Goal: Register for event/course

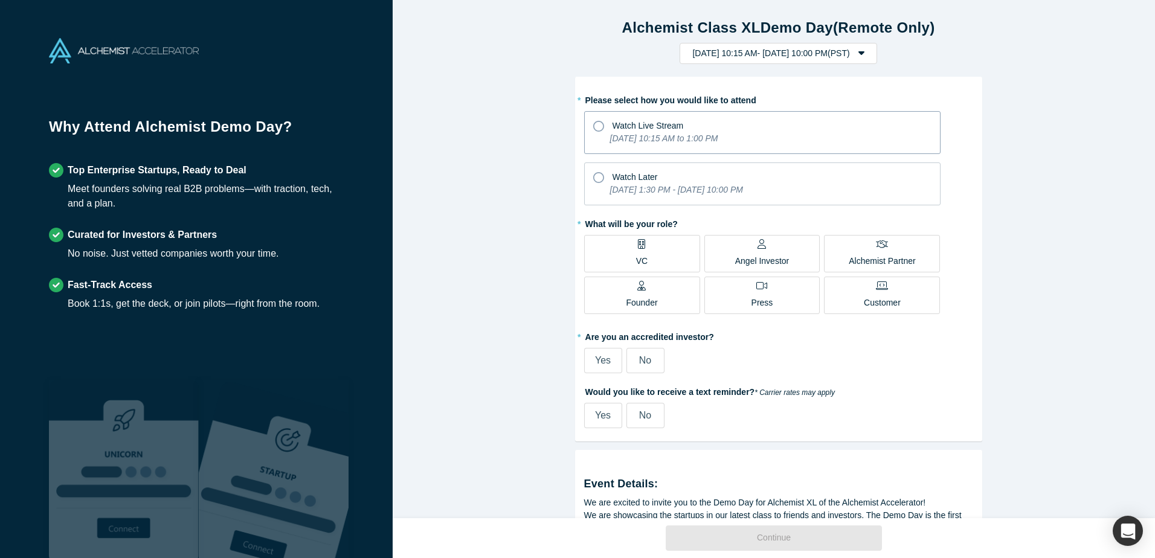
click at [658, 135] on icon "[DATE] 10:15 AM to 1:00 PM" at bounding box center [664, 139] width 108 height 10
click at [0, 0] on input "Watch Live Stream [DATE] 10:15 AM to 1:00 PM" at bounding box center [0, 0] width 0 height 0
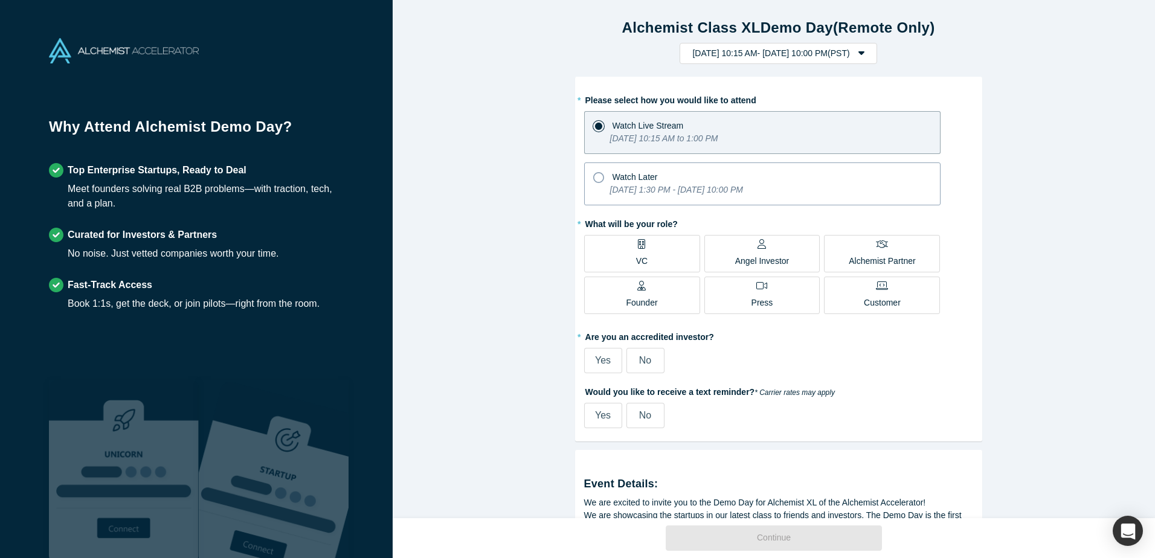
click at [672, 182] on div "Watch Later" at bounding box center [762, 175] width 338 height 16
click at [0, 0] on input "Watch Later [DATE] 1:30 PM - [DATE] 10:00 PM" at bounding box center [0, 0] width 0 height 0
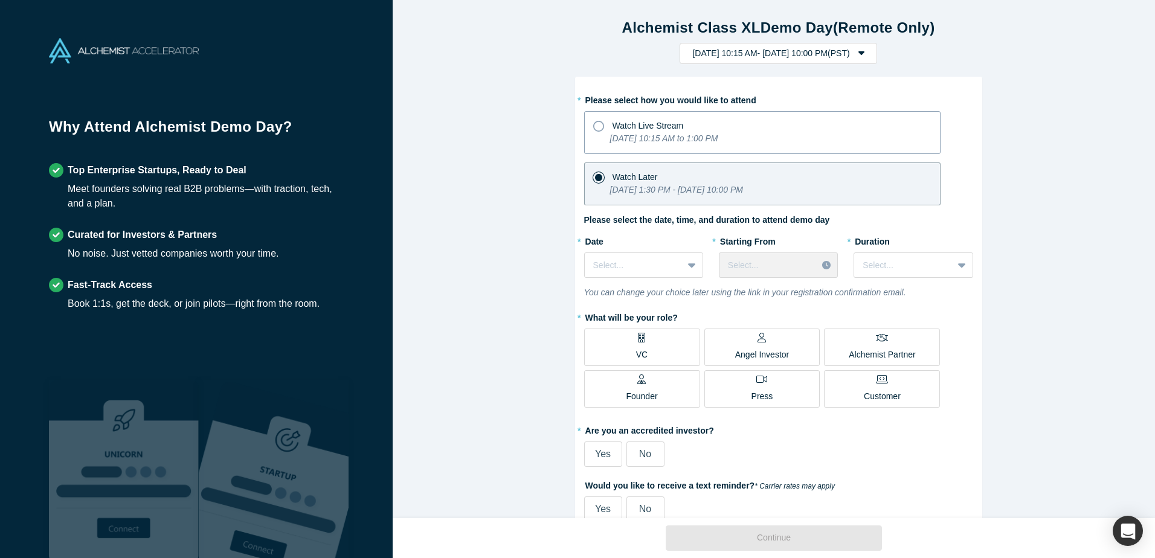
click at [671, 146] on div "[DATE] 10:15 AM to 1:00 PM" at bounding box center [664, 140] width 108 height 17
click at [0, 0] on input "Watch Live Stream [DATE] 10:15 AM to 1:00 PM" at bounding box center [0, 0] width 0 height 0
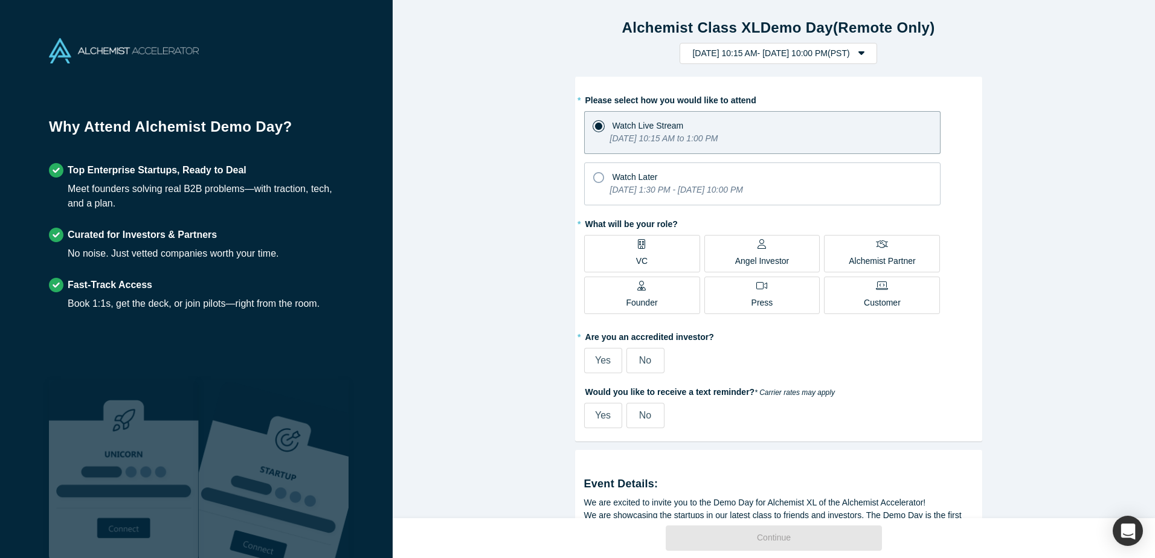
click at [647, 412] on span "No" at bounding box center [645, 415] width 12 height 10
click at [0, 0] on input "No" at bounding box center [0, 0] width 0 height 0
click at [601, 366] on div "Yes" at bounding box center [603, 361] width 16 height 15
click at [0, 0] on input "Yes" at bounding box center [0, 0] width 0 height 0
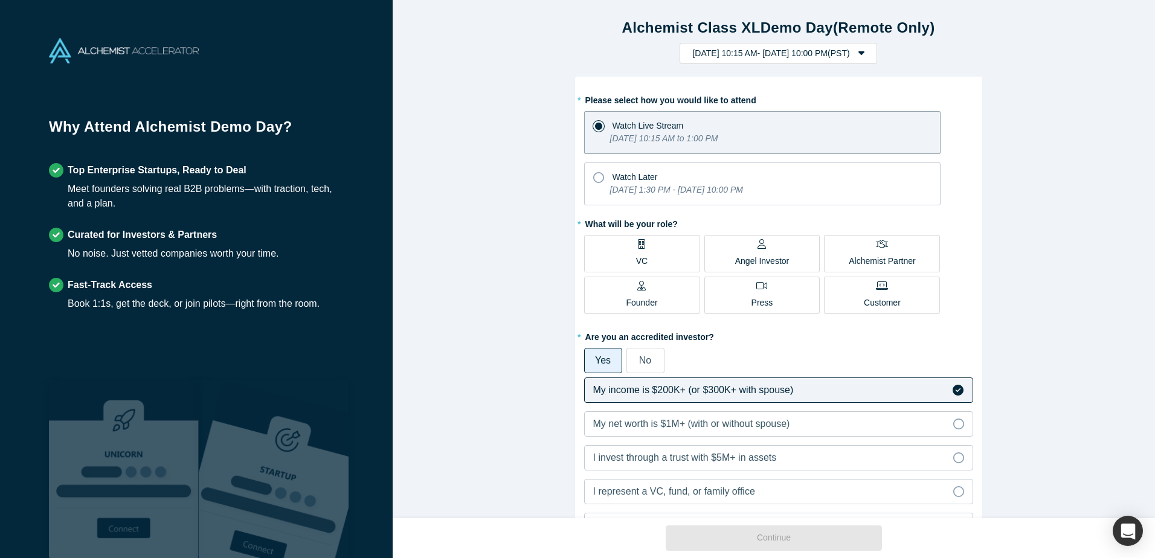
click at [790, 255] on label "Angel Investor" at bounding box center [763, 253] width 116 height 37
click at [0, 0] on input "Angel Investor" at bounding box center [0, 0] width 0 height 0
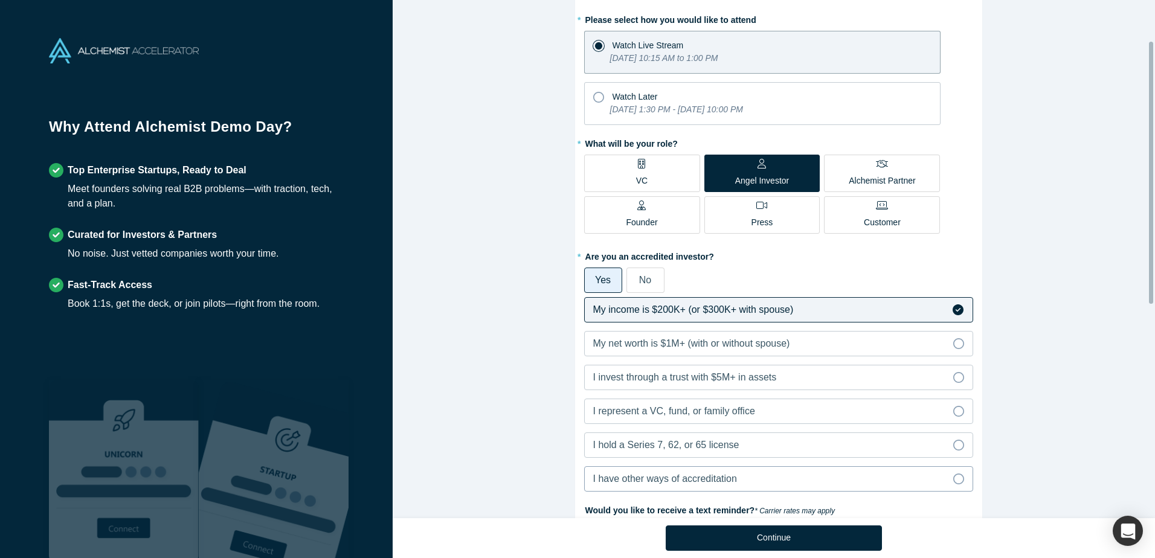
scroll to position [20, 0]
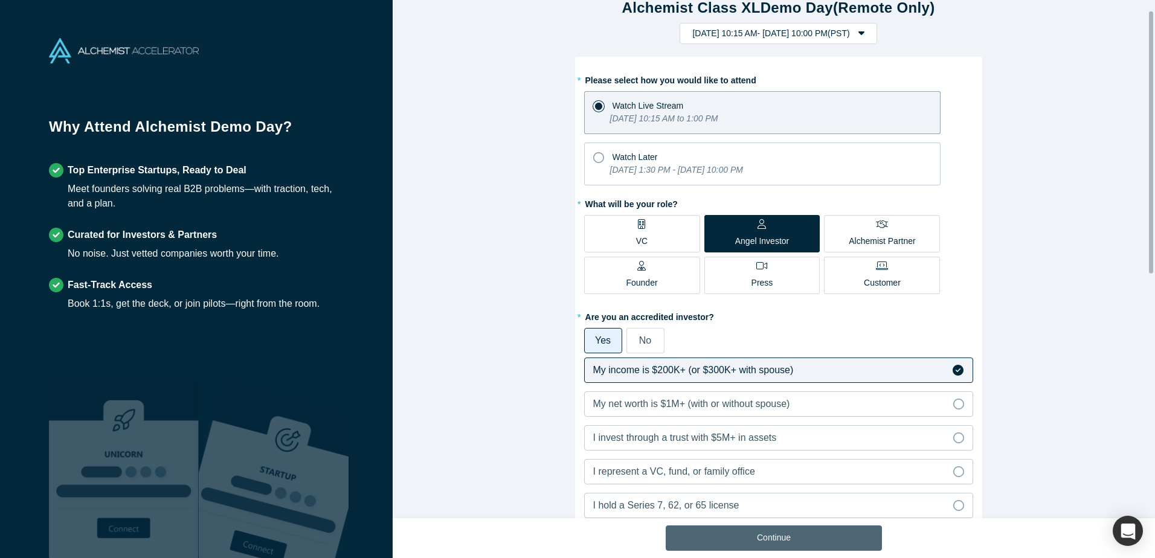
click at [831, 527] on button "Continue" at bounding box center [774, 538] width 216 height 25
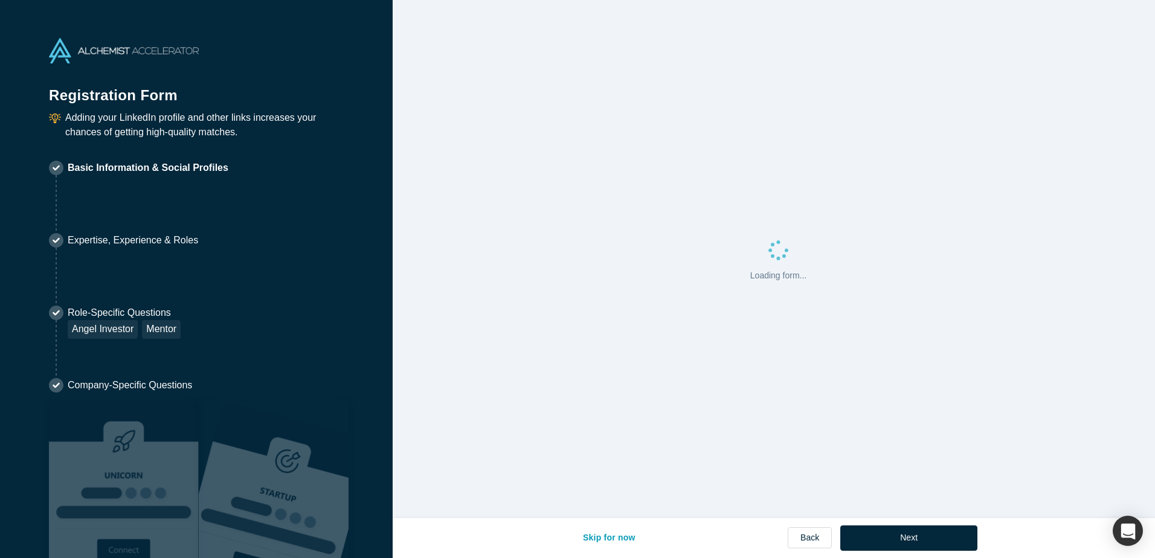
select select "US"
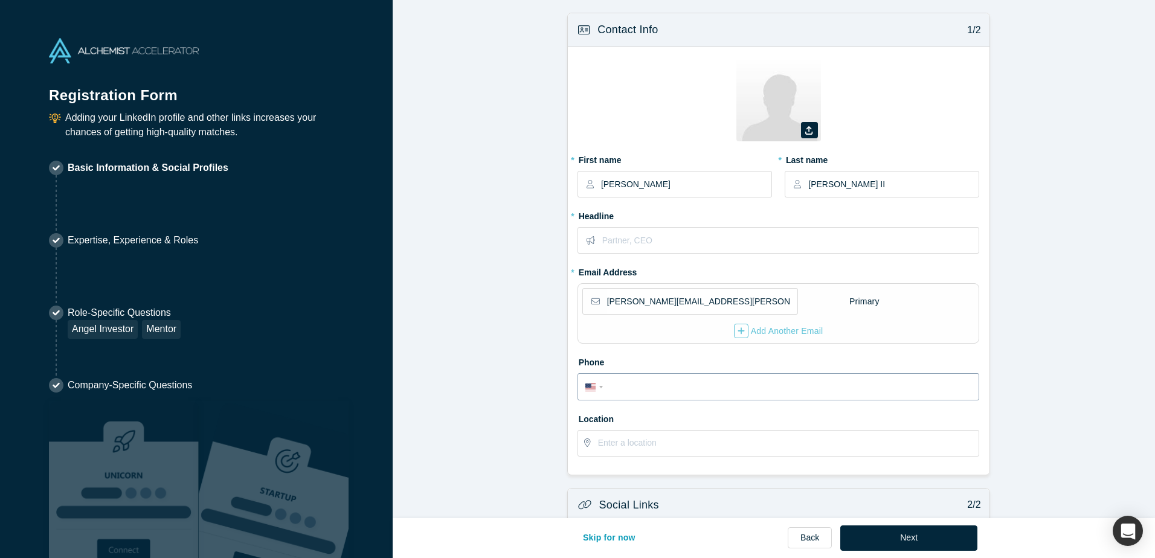
click at [814, 391] on input "tel" at bounding box center [789, 388] width 365 height 18
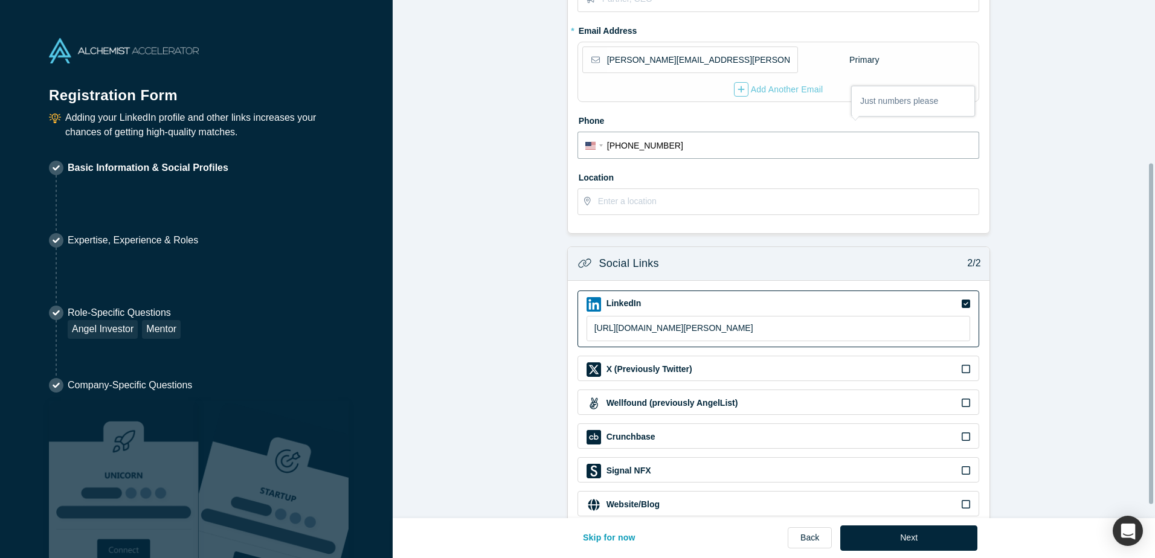
scroll to position [268, 0]
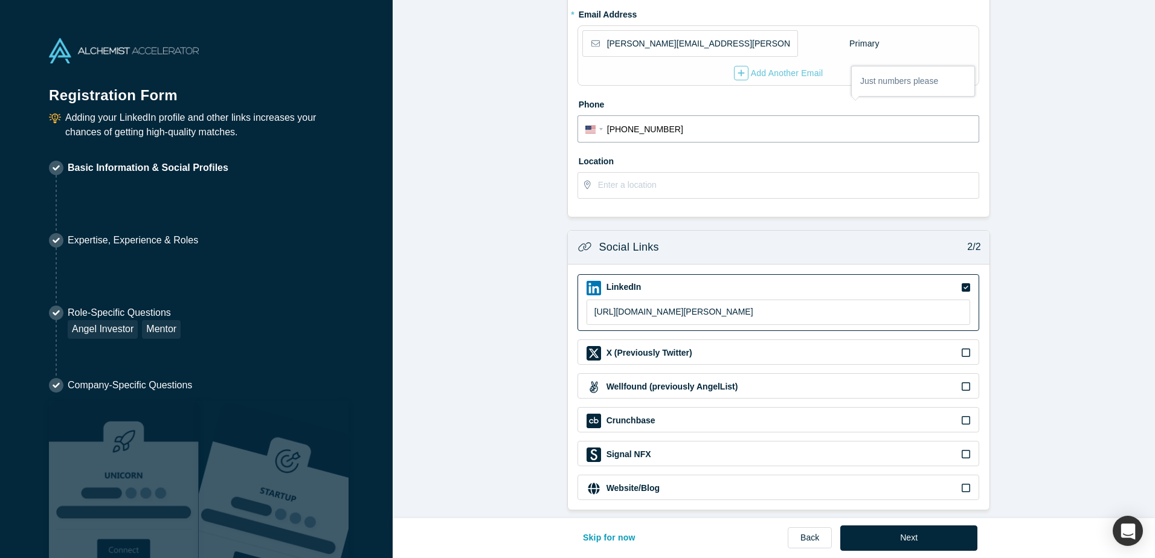
type input "[PHONE_NUMBER]"
click at [960, 529] on button "Next" at bounding box center [909, 538] width 137 height 25
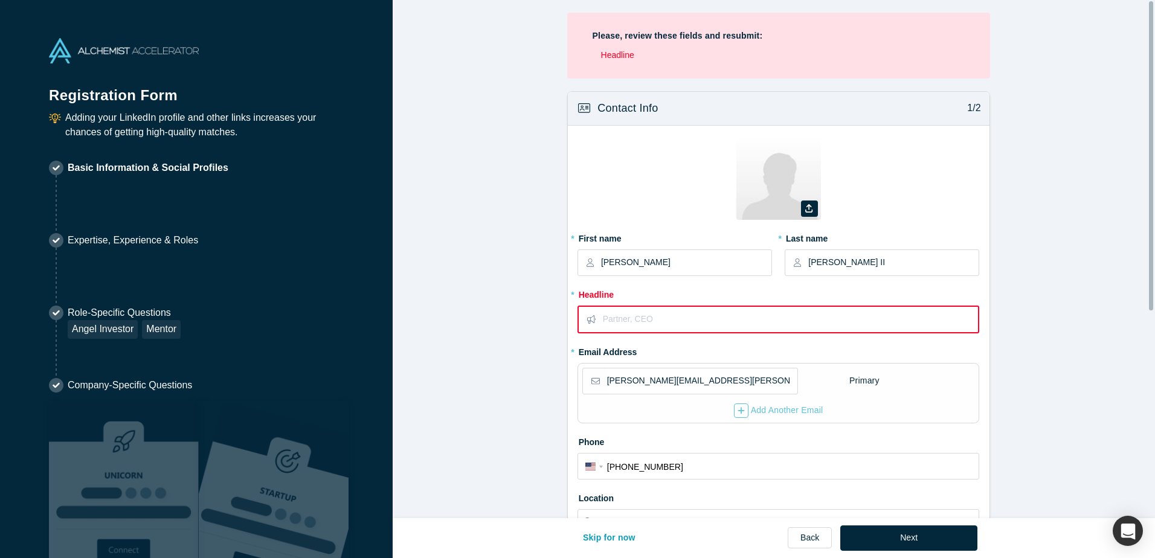
click at [765, 320] on input "text" at bounding box center [790, 319] width 375 height 25
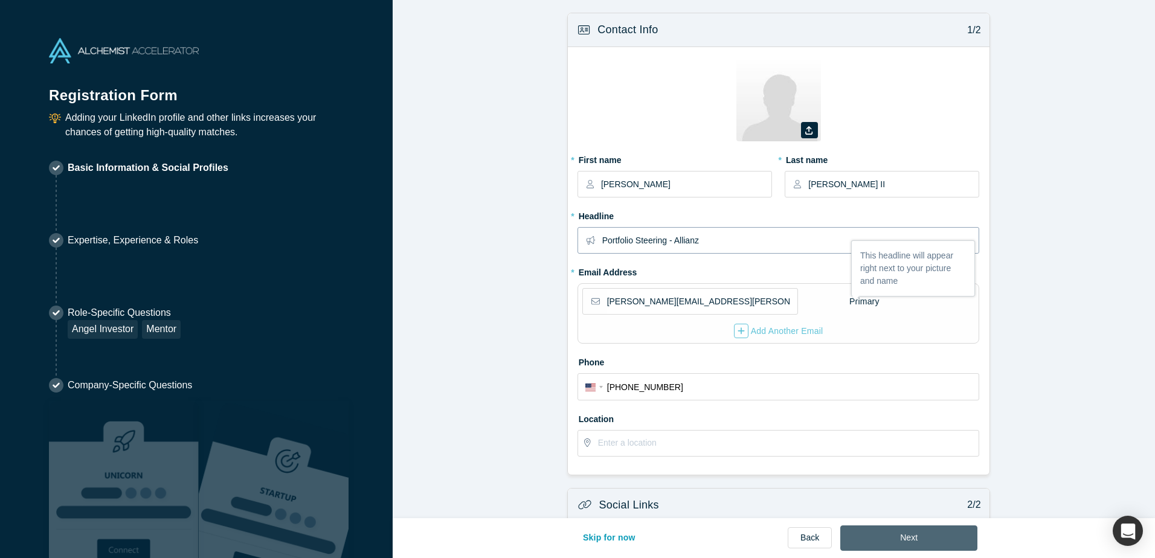
type input "Portfolio Steering - Allianz"
click at [897, 529] on button "Next" at bounding box center [909, 538] width 137 height 25
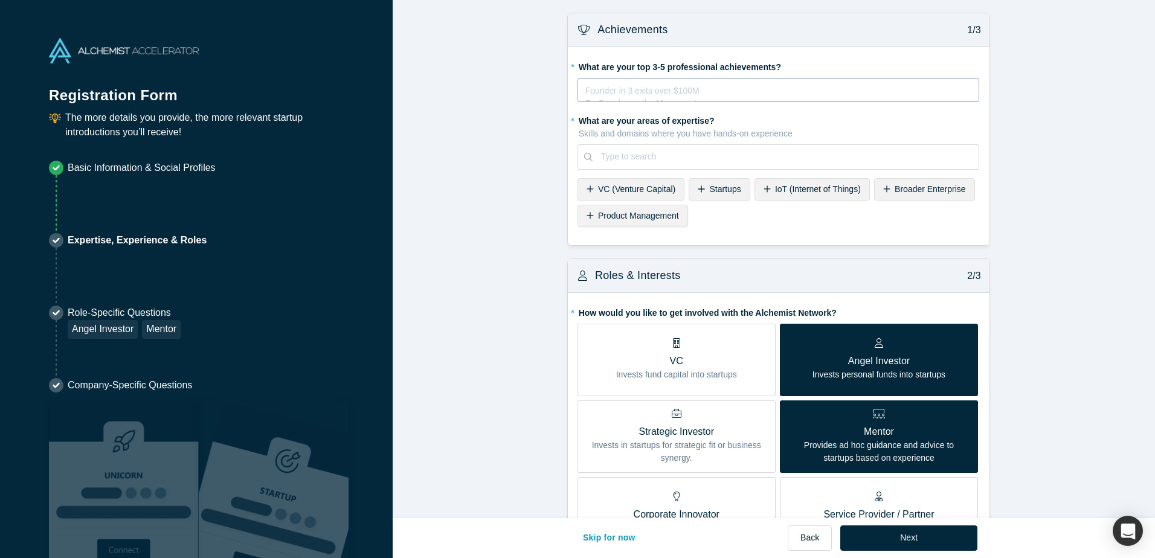
click at [737, 99] on div "Founder in 3 exits over $100M Ex-Googler on the Maps product Ultramarathoner fo…" at bounding box center [779, 90] width 402 height 24
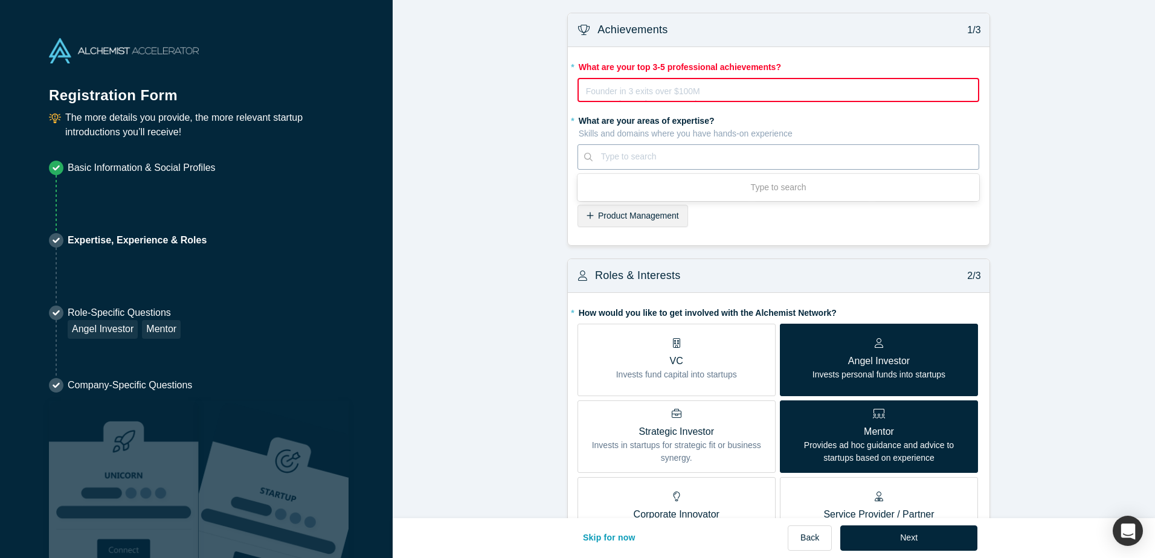
click at [807, 170] on div "Use Up and Down to choose options, press Enter to select the currently focused …" at bounding box center [779, 156] width 402 height 25
type input "insurance"
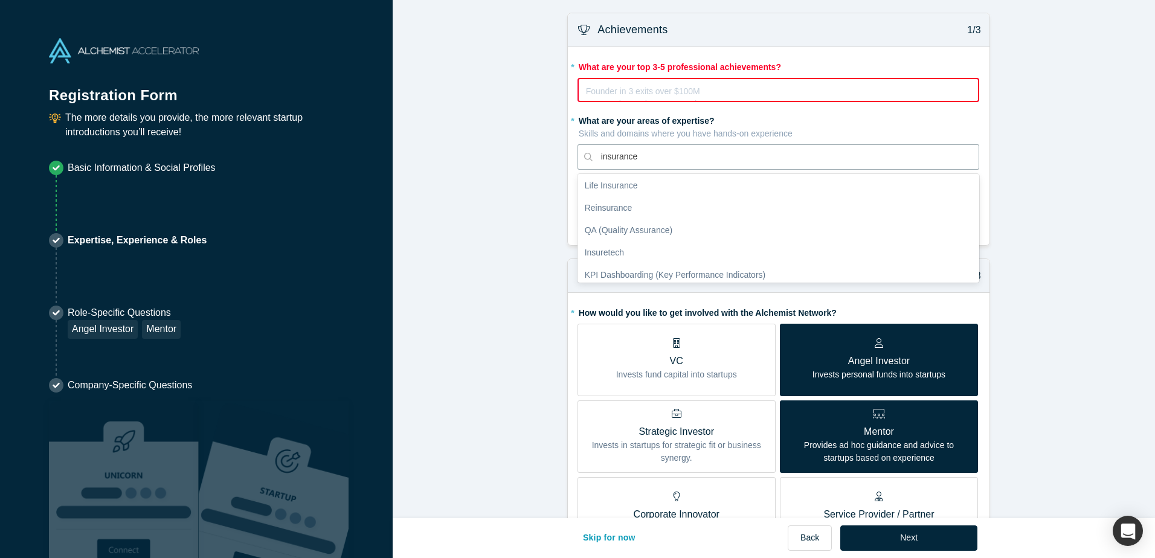
scroll to position [343, 0]
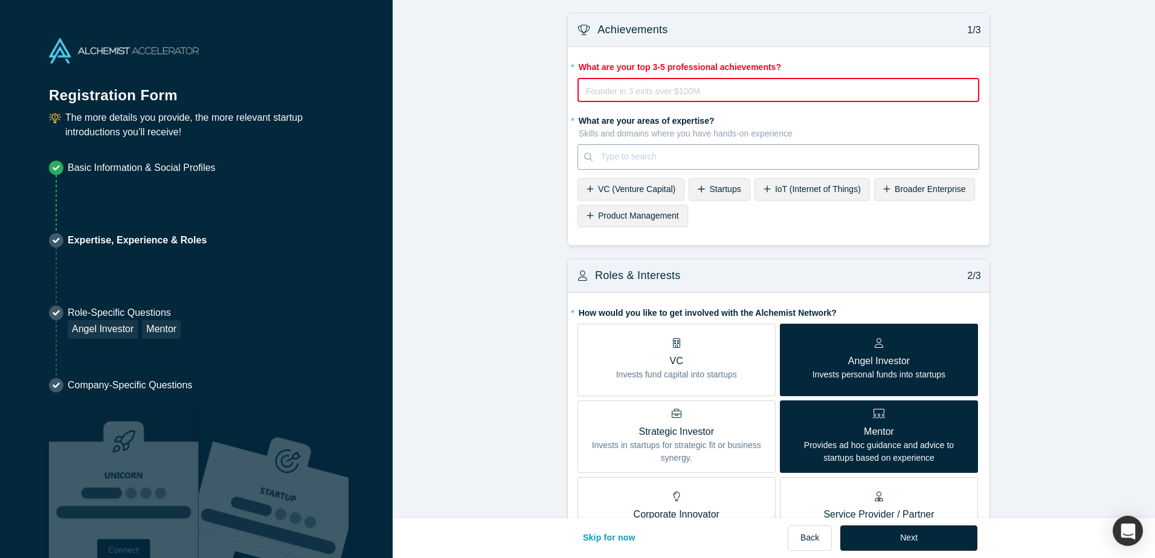
click at [661, 151] on div at bounding box center [786, 156] width 370 height 15
type input "liability insurance"
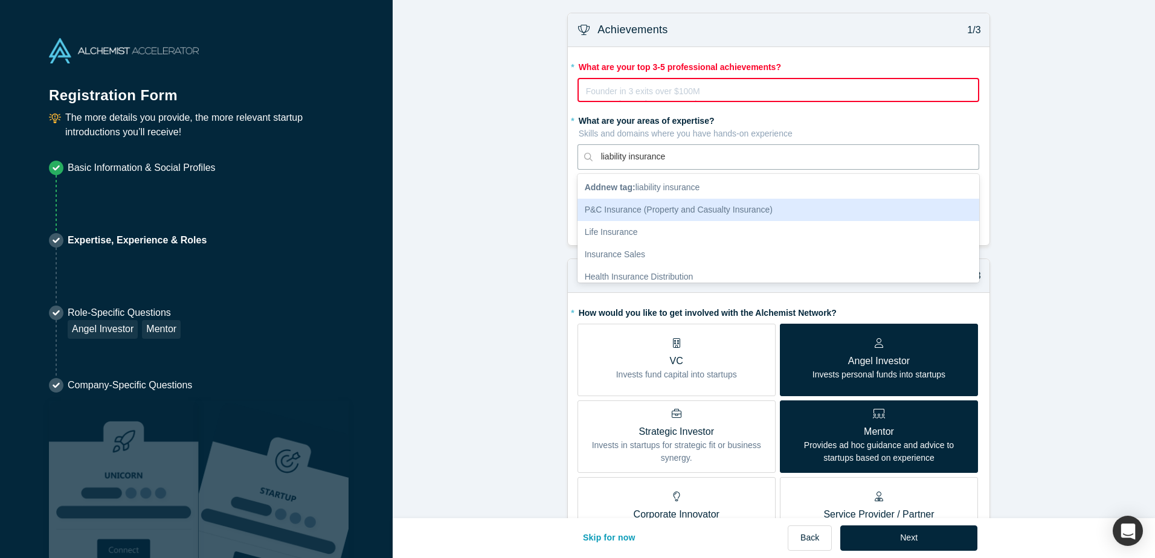
click at [673, 205] on div "P&C Insurance (Property and Casualty Insurance)" at bounding box center [779, 210] width 402 height 22
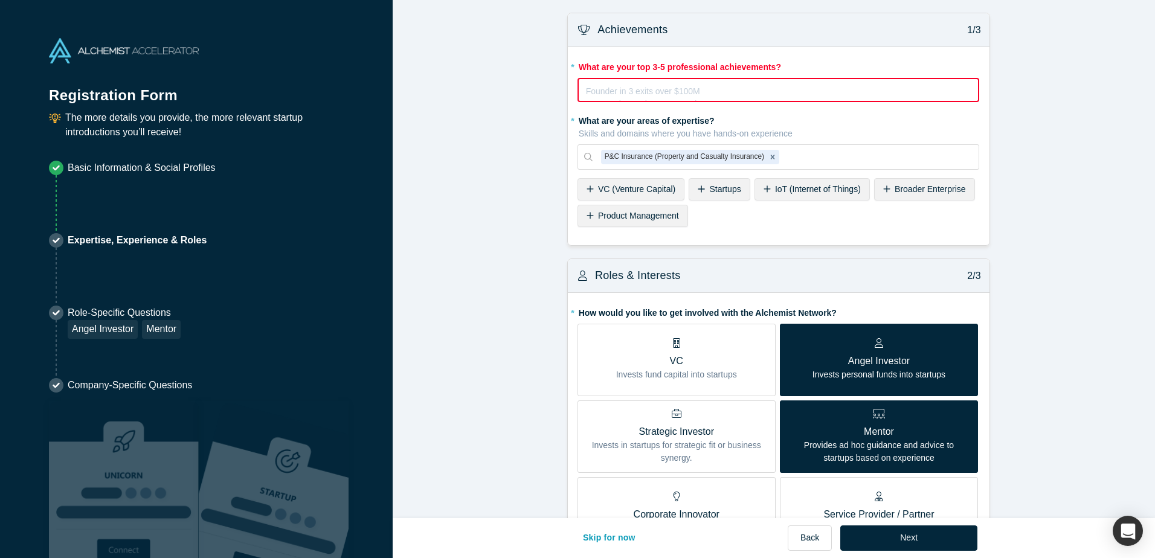
click at [662, 215] on span "Product Management" at bounding box center [638, 216] width 81 height 10
click at [872, 156] on div at bounding box center [921, 156] width 99 height 15
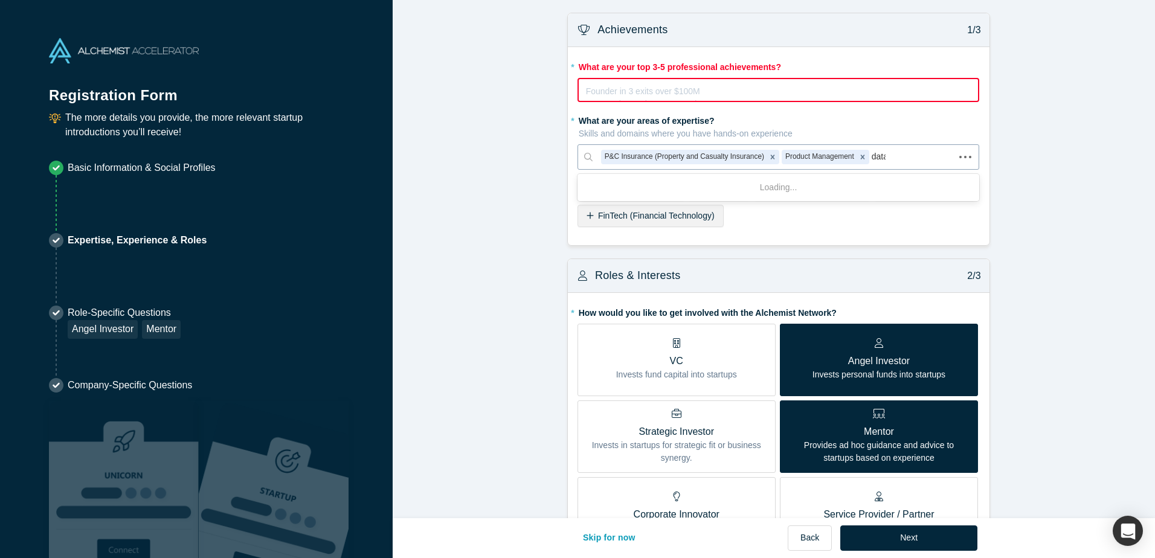
type input "data"
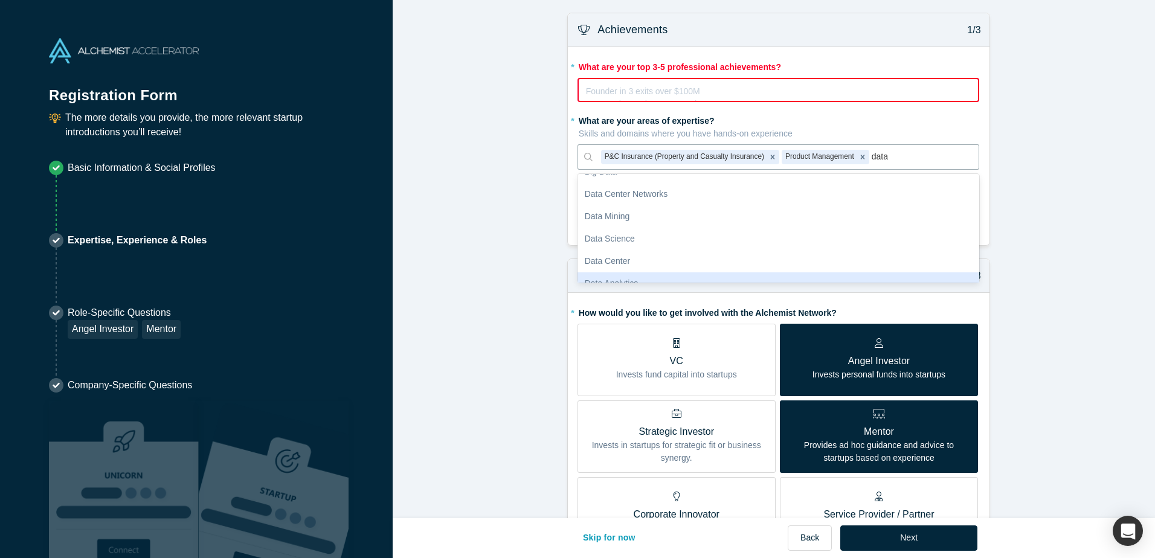
scroll to position [120, 0]
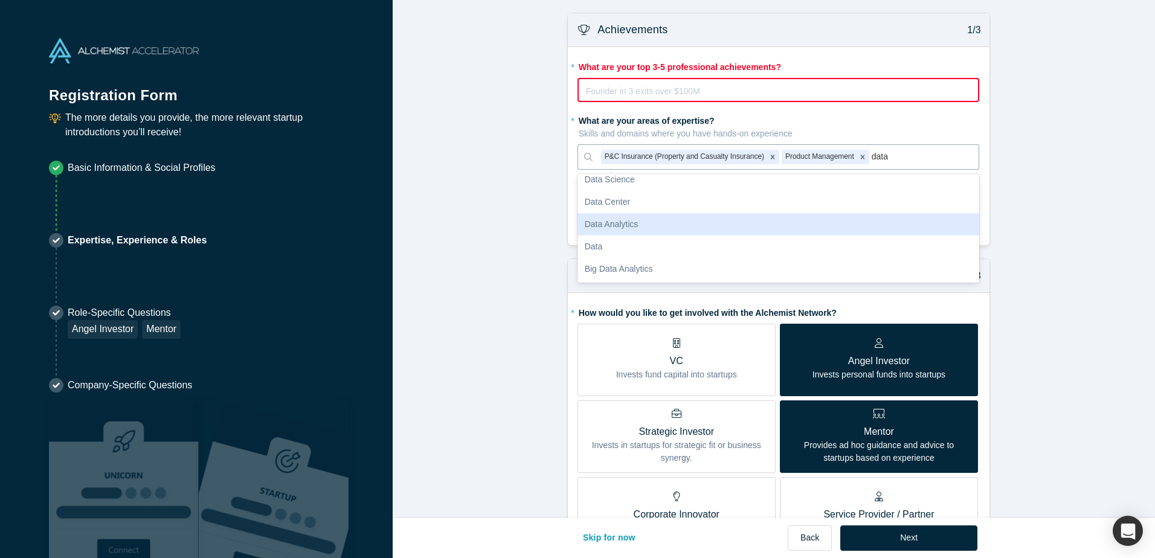
click at [708, 223] on div "Data Analytics" at bounding box center [779, 224] width 402 height 22
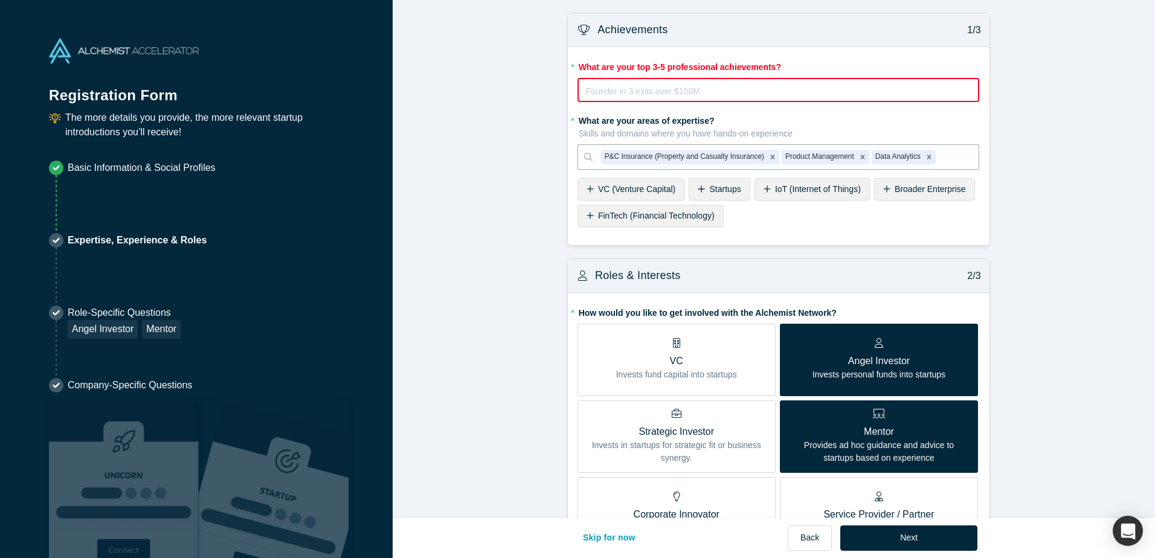
click at [609, 88] on div "rdw-editor" at bounding box center [779, 89] width 385 height 13
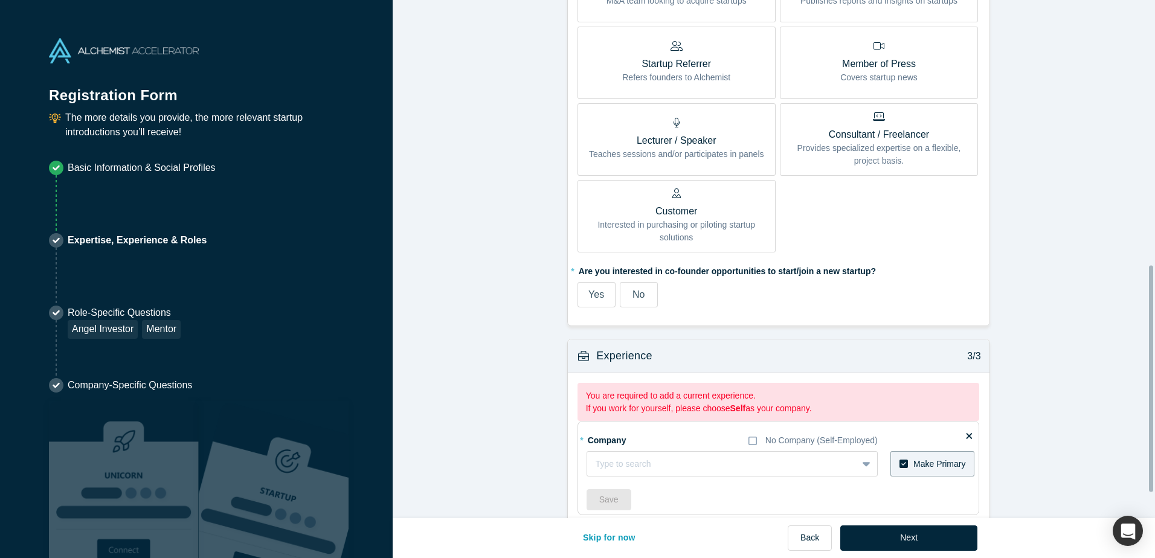
scroll to position [662, 0]
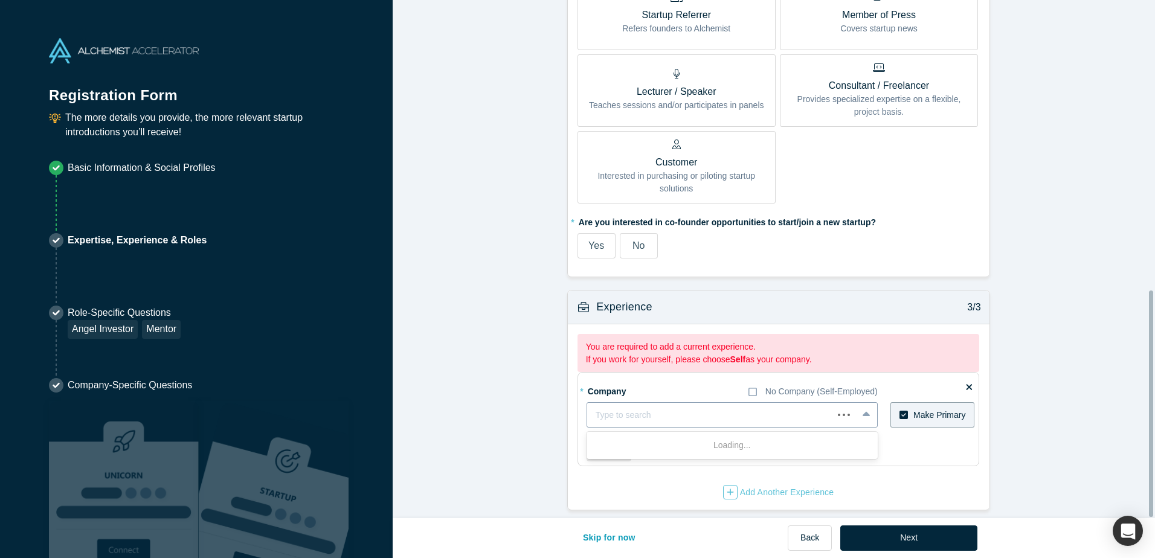
click at [738, 408] on div at bounding box center [710, 415] width 229 height 15
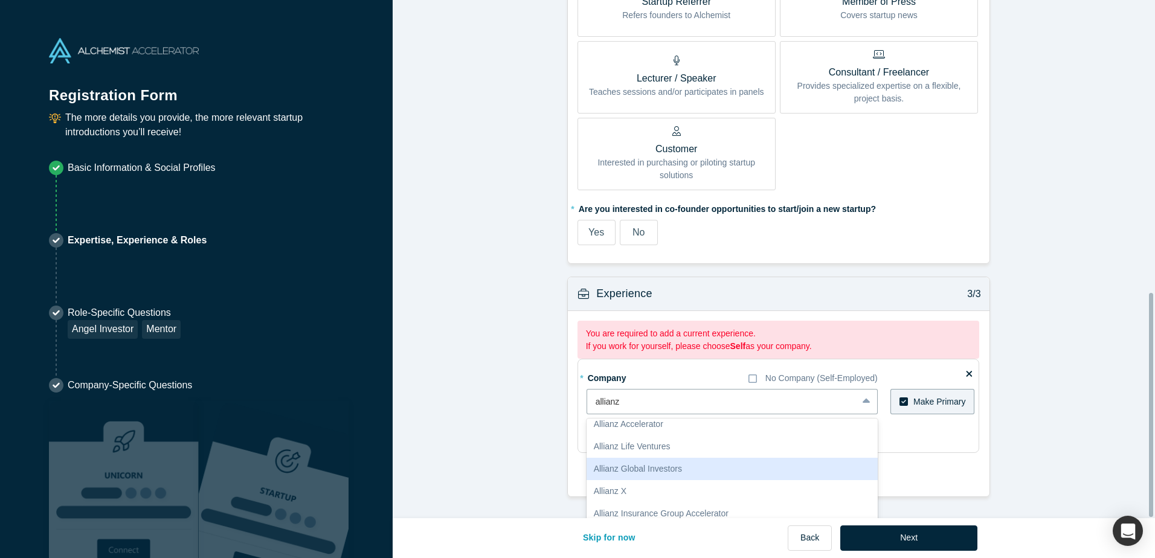
scroll to position [676, 0]
type input "allianz"
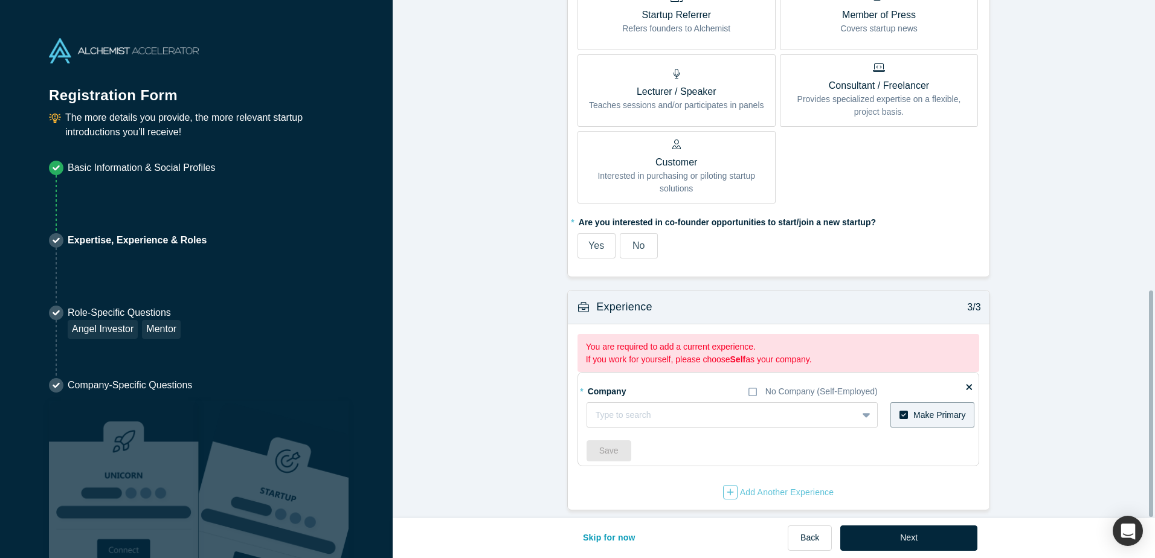
click at [802, 421] on div "* Company No Company (Self-Employed) Type to search To pick up a draggable item…" at bounding box center [781, 421] width 389 height 80
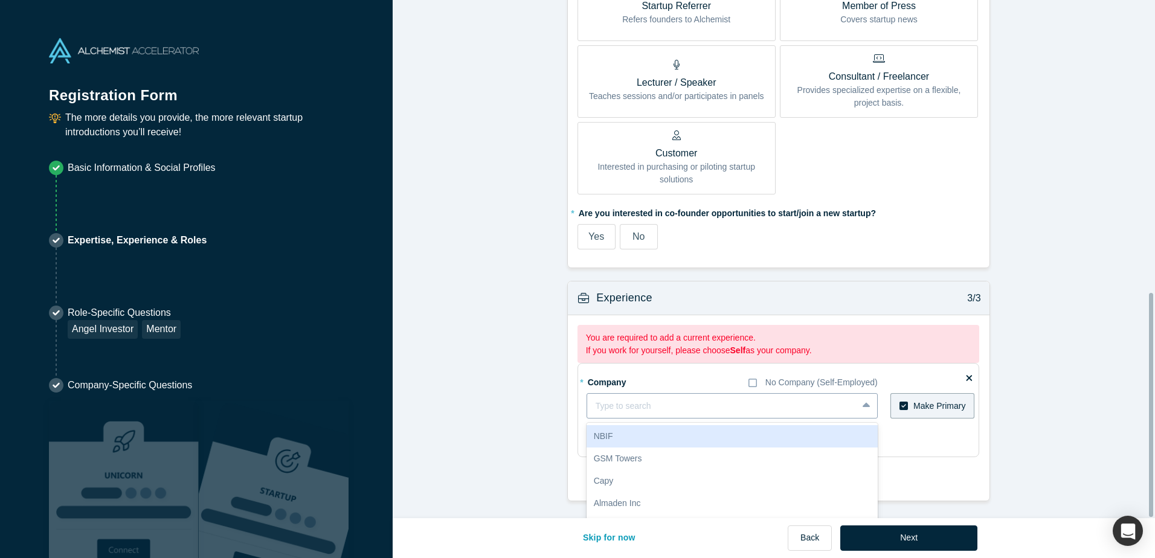
click at [804, 416] on div "10 results available. Use Up and Down to choose options, press Enter to select …" at bounding box center [732, 405] width 291 height 25
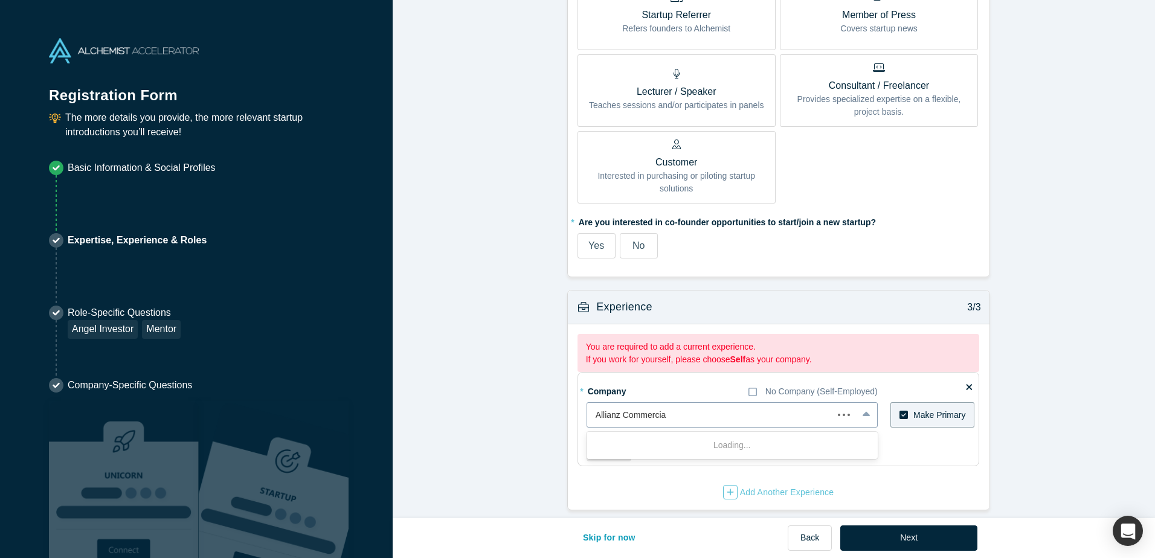
type input "Allianz Commercial"
click at [853, 435] on div "Add company: Allianz Commercial" at bounding box center [732, 446] width 291 height 22
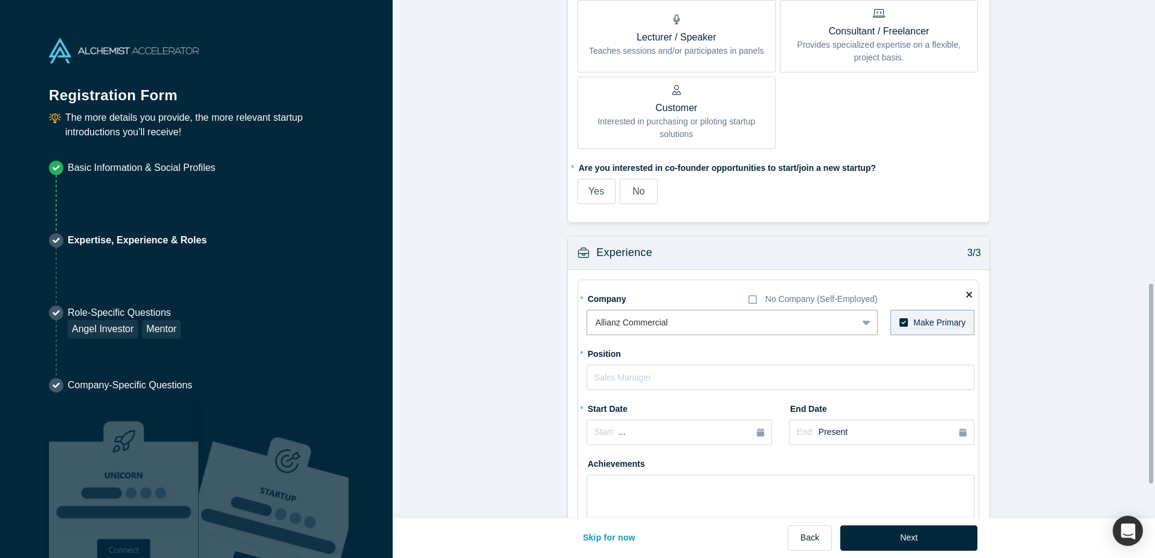
scroll to position [736, 0]
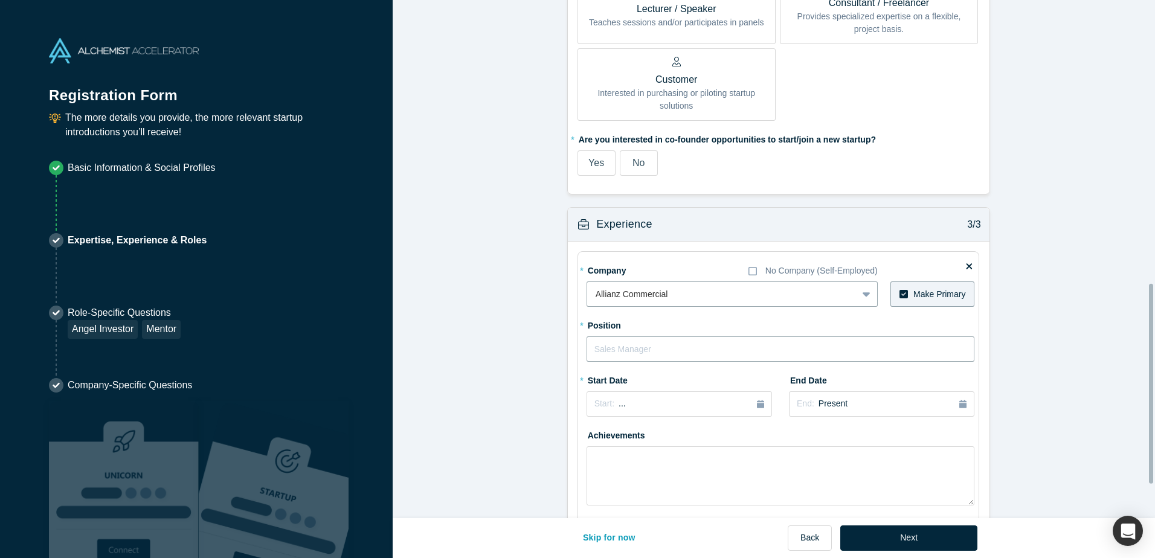
click at [731, 355] on input "text" at bounding box center [781, 349] width 389 height 25
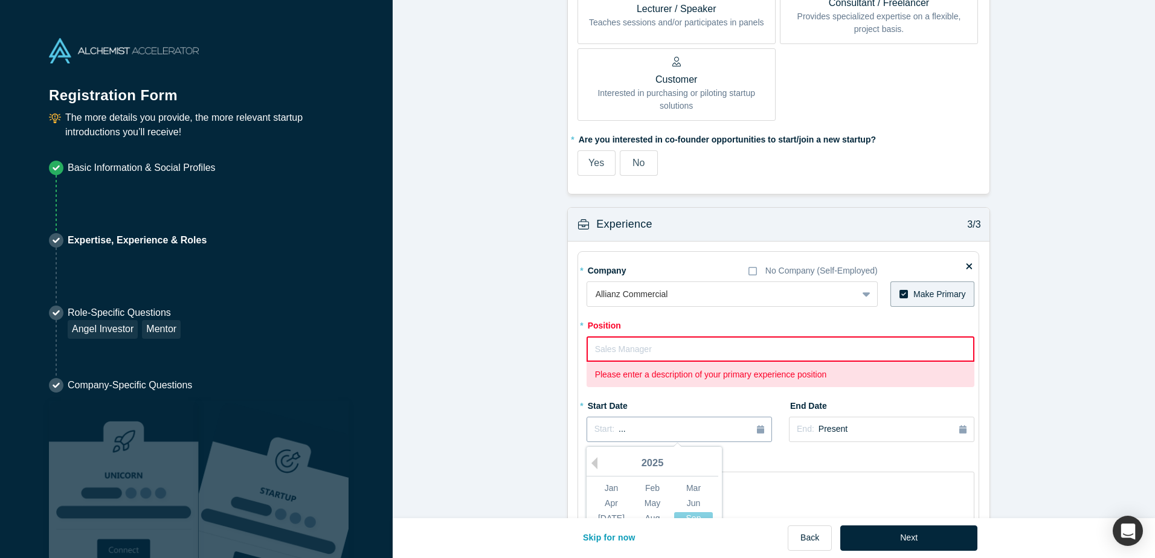
click at [706, 401] on div "* Start Date Start: ... Previous Year [DATE] Feb Mar Apr May Jun [DATE] Aug Sep…" at bounding box center [680, 419] width 186 height 47
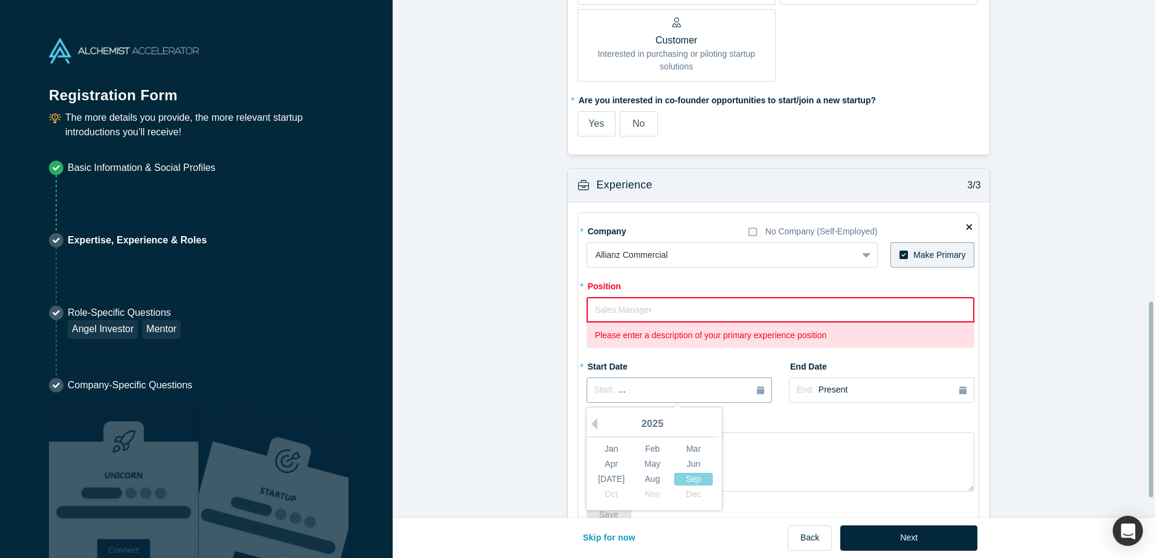
scroll to position [797, 0]
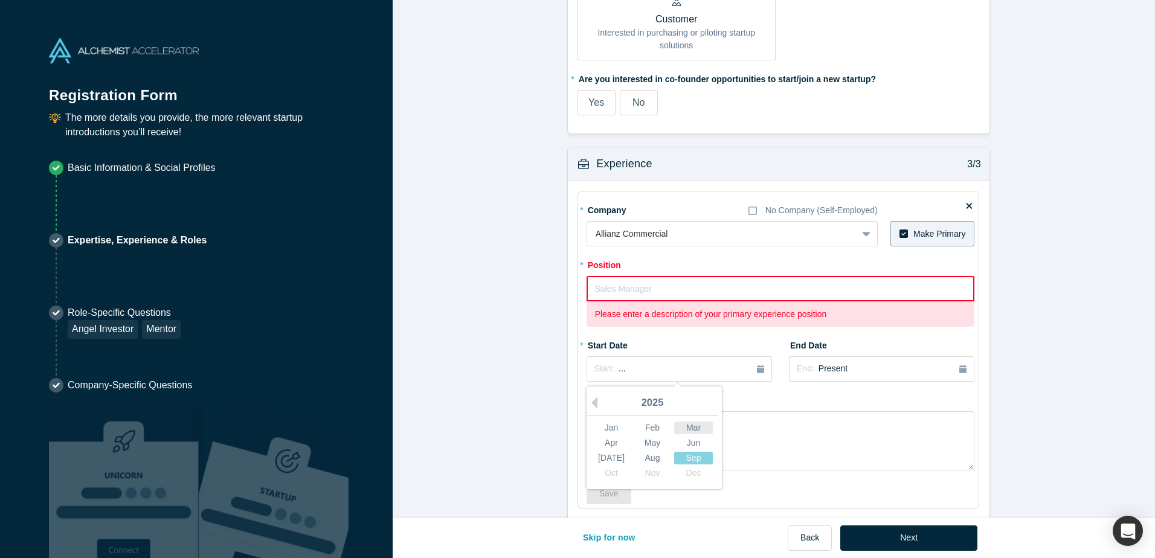
click at [674, 427] on div "Mar" at bounding box center [693, 428] width 39 height 13
click at [645, 372] on span "[DATE]" at bounding box center [632, 369] width 27 height 10
click at [652, 395] on div "2025" at bounding box center [653, 403] width 132 height 25
click at [651, 399] on div "2025" at bounding box center [653, 403] width 132 height 25
click at [596, 404] on div "2025" at bounding box center [653, 403] width 132 height 25
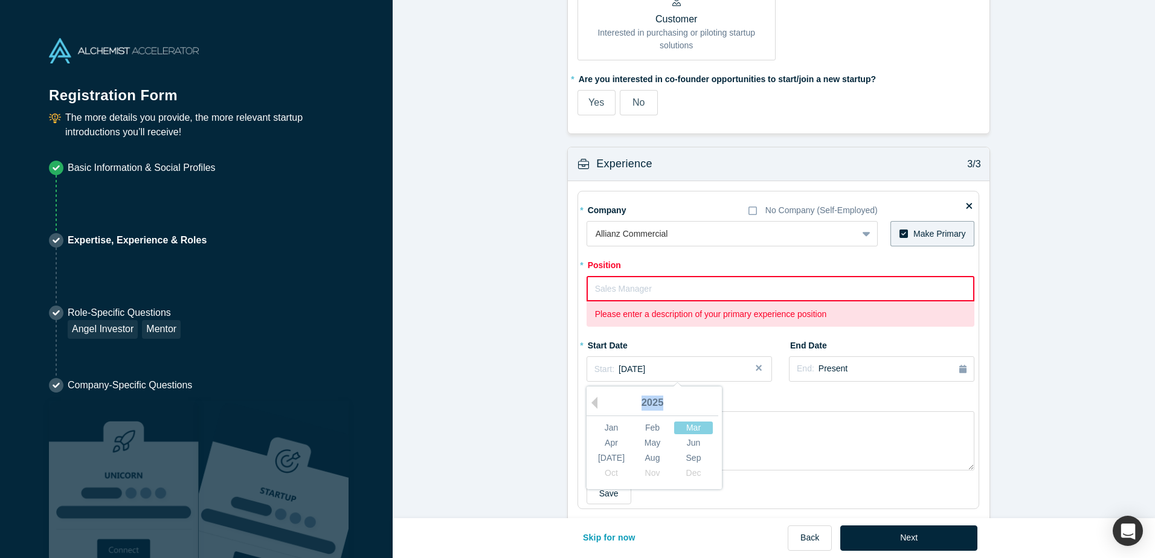
click at [596, 404] on div "2025" at bounding box center [653, 403] width 132 height 25
drag, startPoint x: 596, startPoint y: 404, endPoint x: 590, endPoint y: 403, distance: 6.1
click at [590, 403] on button "Previous Year" at bounding box center [592, 403] width 12 height 12
click at [590, 404] on button "Previous Year" at bounding box center [592, 403] width 12 height 12
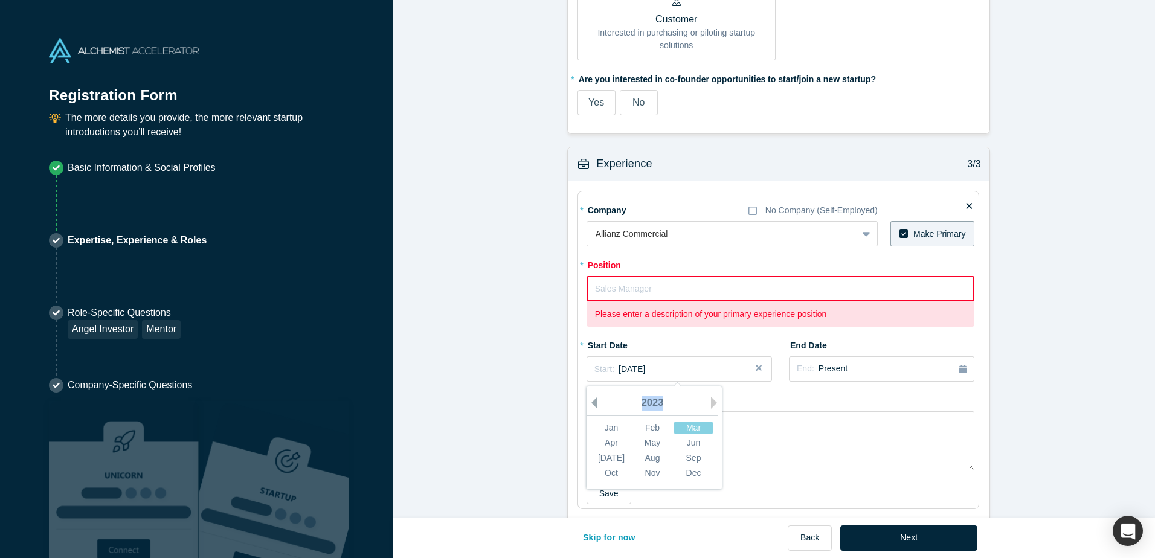
click at [590, 404] on button "Previous Year" at bounding box center [592, 403] width 12 height 12
click at [682, 423] on div "Mar" at bounding box center [693, 428] width 39 height 13
click at [641, 300] on input "text" at bounding box center [781, 288] width 389 height 25
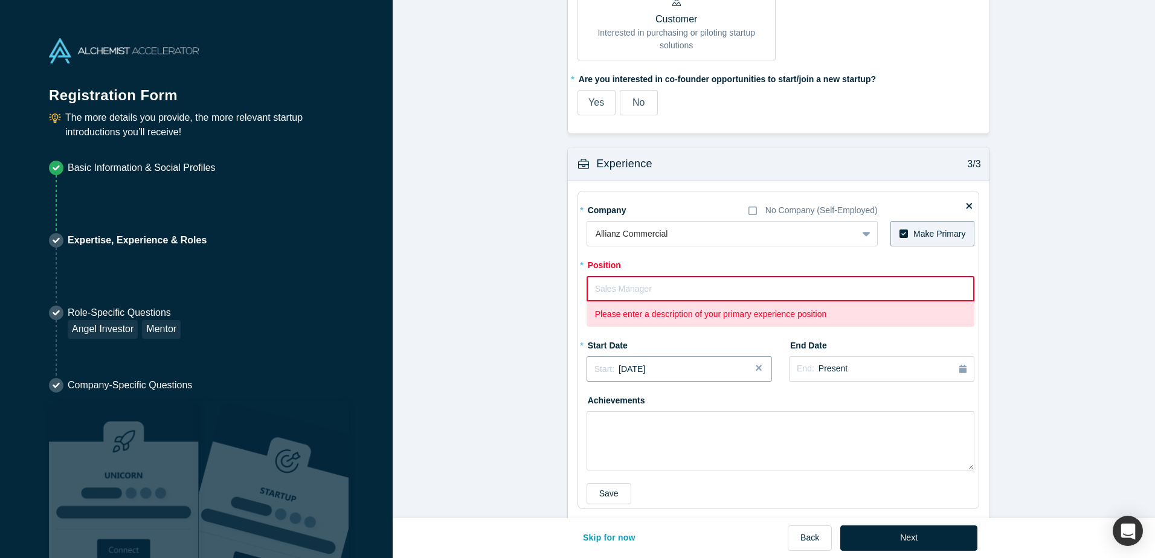
click at [681, 376] on button "Start: [DATE]" at bounding box center [680, 369] width 186 height 25
click at [687, 426] on div "Mar" at bounding box center [693, 428] width 39 height 13
click at [633, 369] on span "[DATE]" at bounding box center [632, 369] width 27 height 10
click at [609, 445] on div "Apr" at bounding box center [611, 443] width 39 height 13
click at [680, 389] on div "* Start Date Start: [DATE]" at bounding box center [680, 362] width 186 height 55
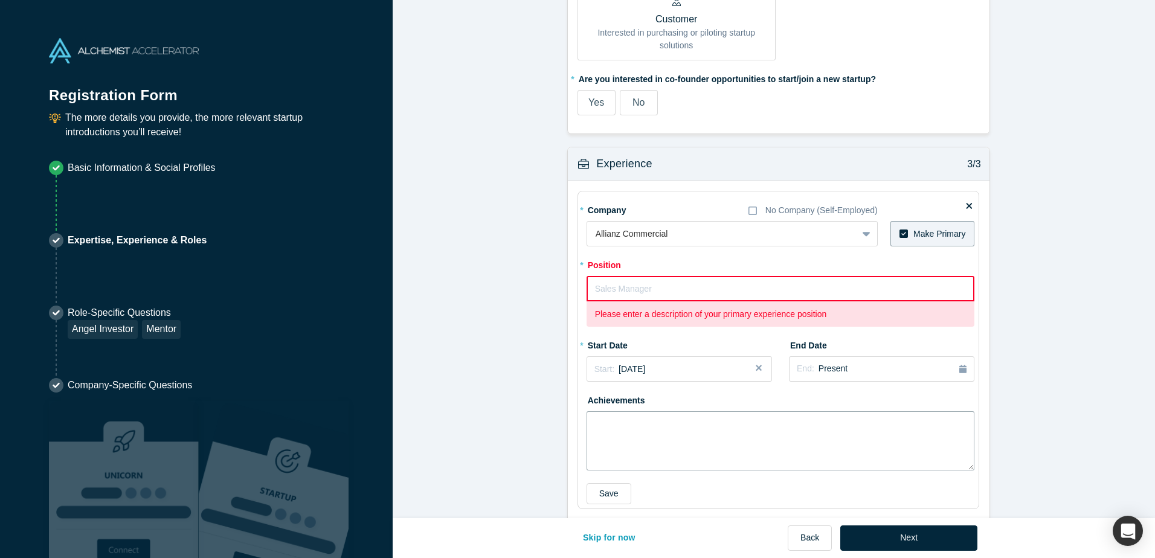
click at [666, 438] on textarea at bounding box center [781, 441] width 389 height 59
click at [638, 286] on input "text" at bounding box center [781, 288] width 389 height 25
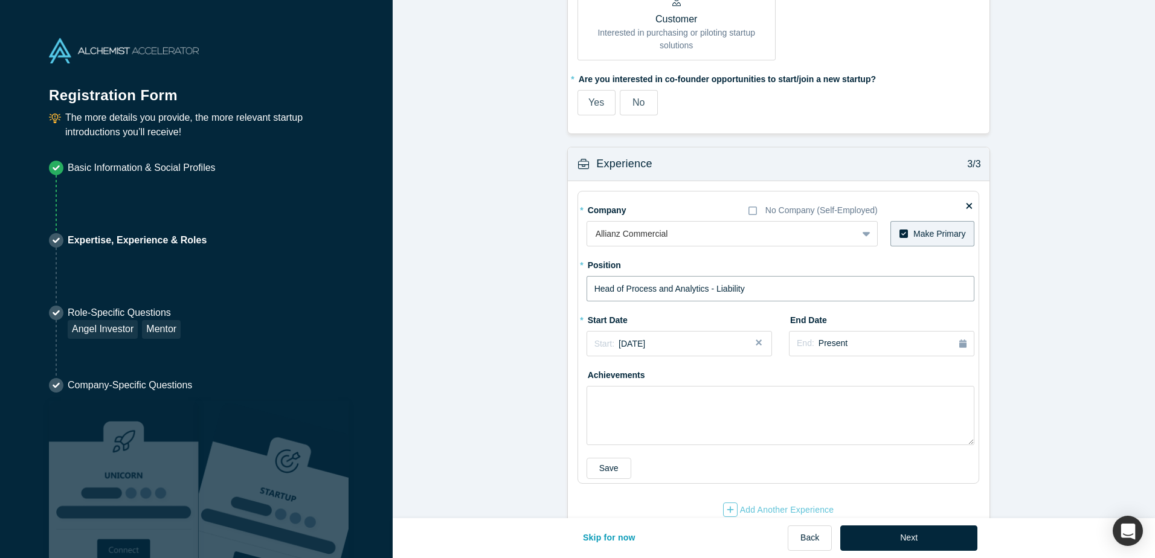
click at [628, 289] on input "Head of Process and Analytics - Liability" at bounding box center [781, 288] width 389 height 25
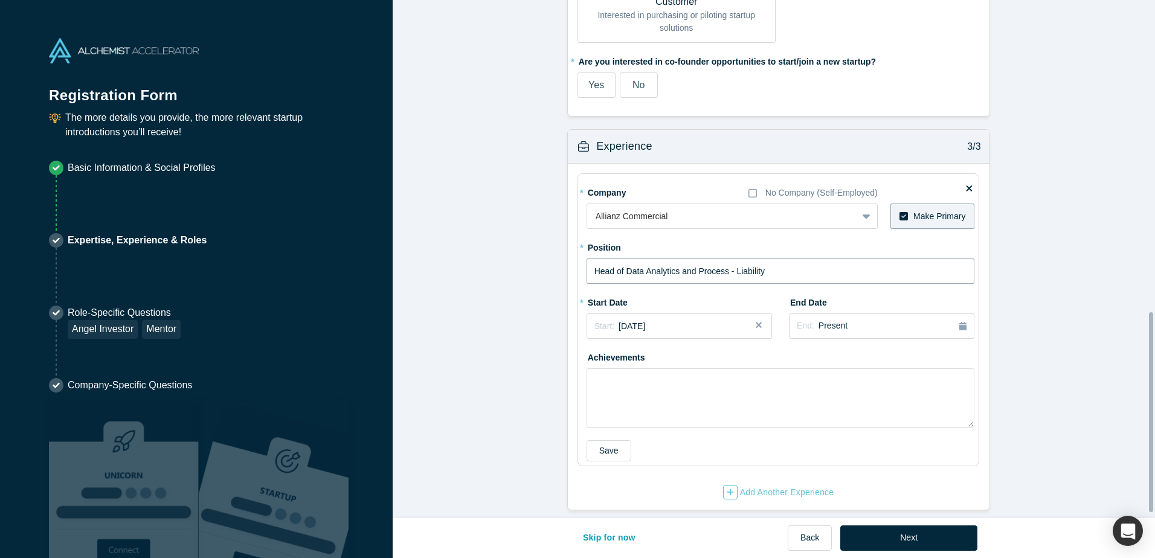
scroll to position [823, 0]
type input "Head of Data Analytics and Process - Liability"
click at [904, 535] on button "Next" at bounding box center [909, 538] width 137 height 25
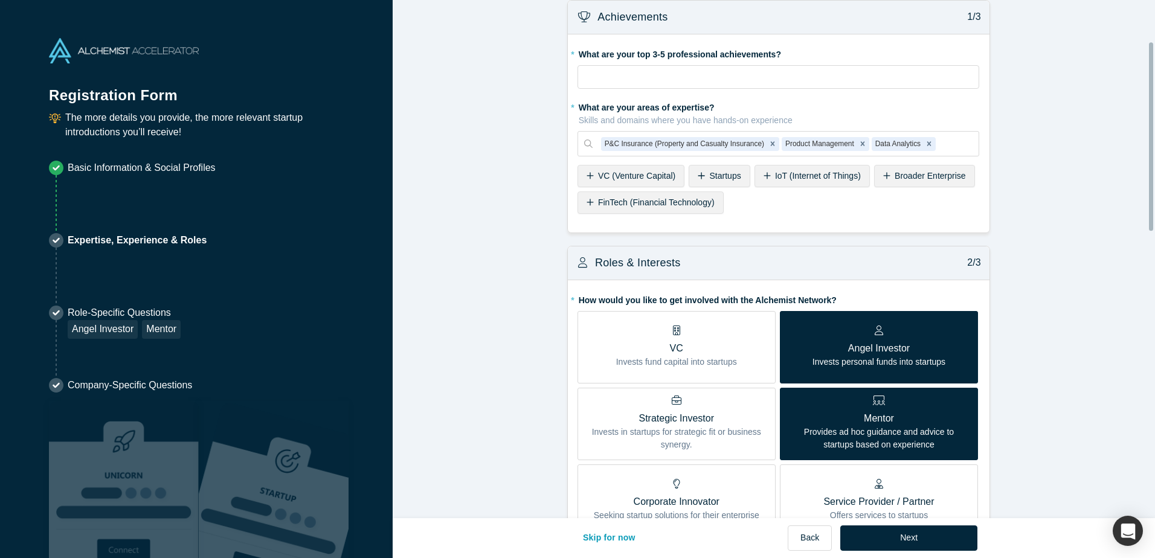
scroll to position [121, 0]
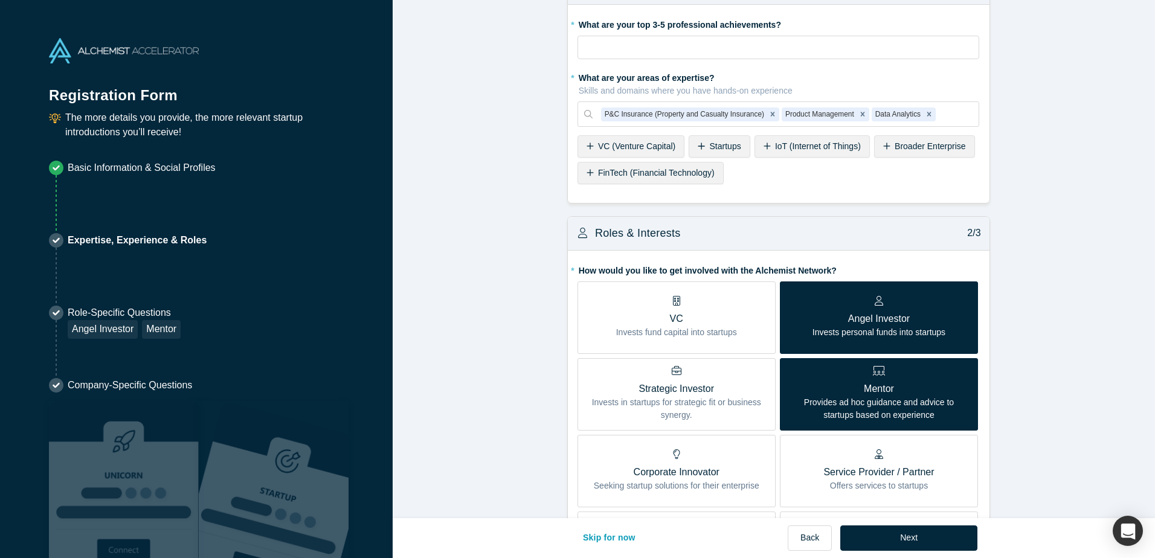
click at [920, 385] on p "Mentor" at bounding box center [879, 389] width 180 height 15
click at [0, 0] on input "Mentor Provides ad hoc guidance and advice to startups based on experience" at bounding box center [0, 0] width 0 height 0
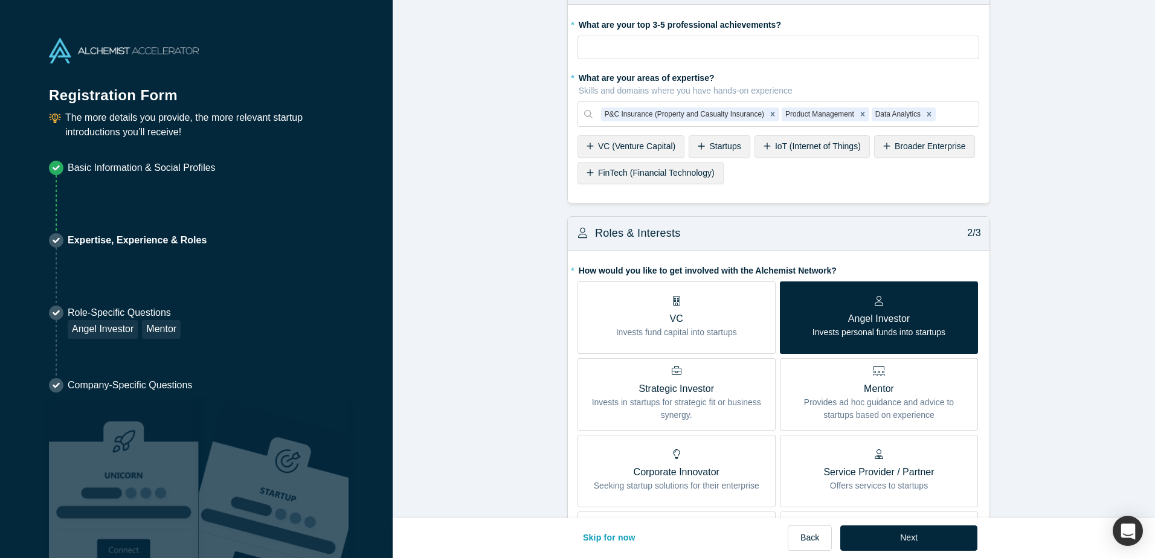
click at [739, 467] on p "Corporate Innovator" at bounding box center [677, 472] width 166 height 15
click at [0, 0] on input "Corporate Innovator Seeking startup solutions for their enterprise" at bounding box center [0, 0] width 0 height 0
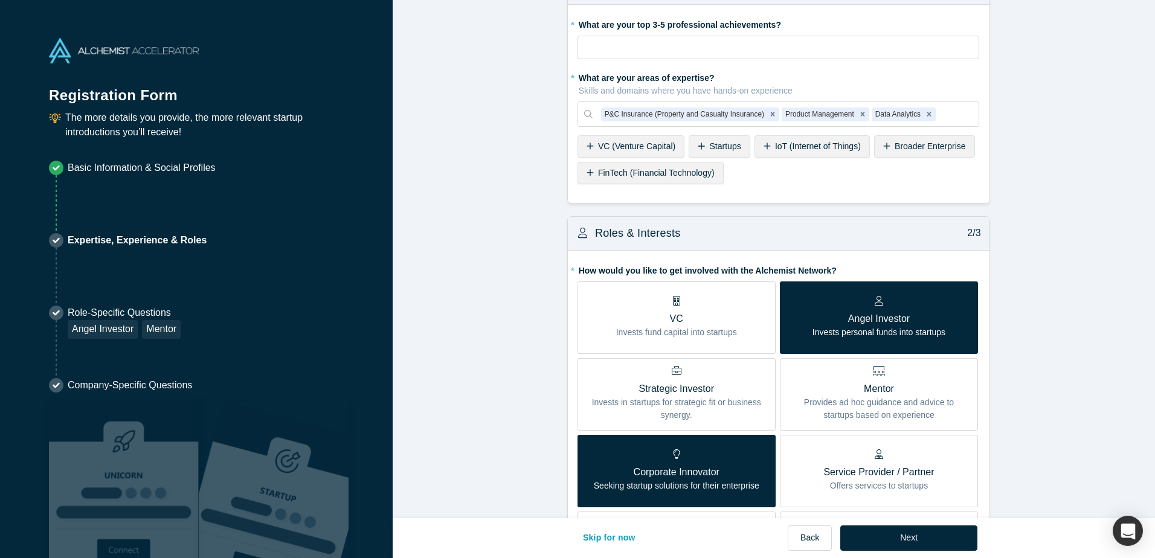
click at [949, 462] on label "Service Provider / Partner Offers services to startups" at bounding box center [879, 471] width 198 height 73
click at [0, 0] on input "Service Provider / Partner Offers services to startups" at bounding box center [0, 0] width 0 height 0
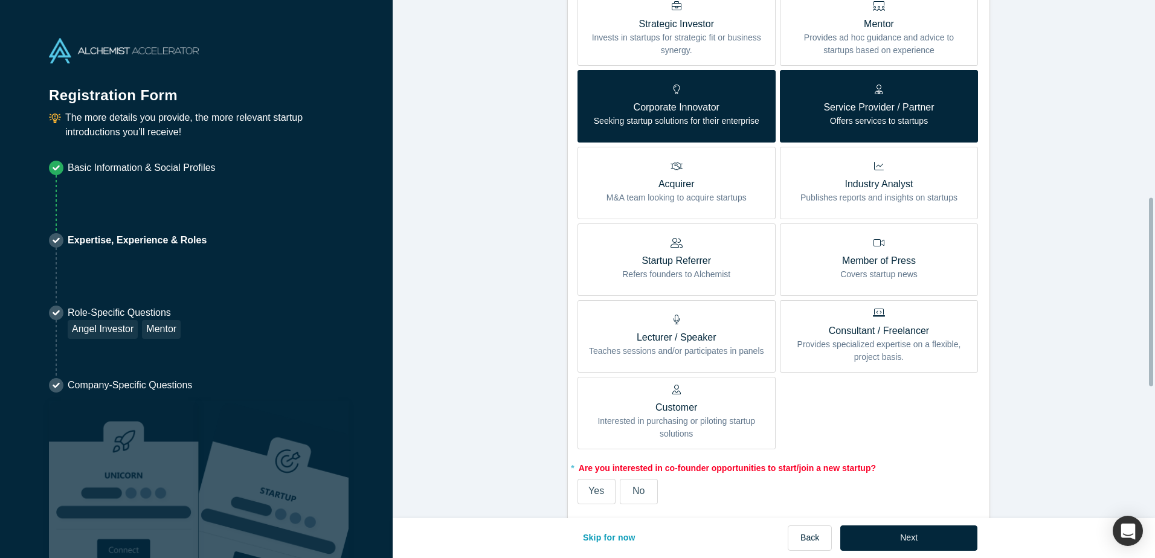
scroll to position [665, 0]
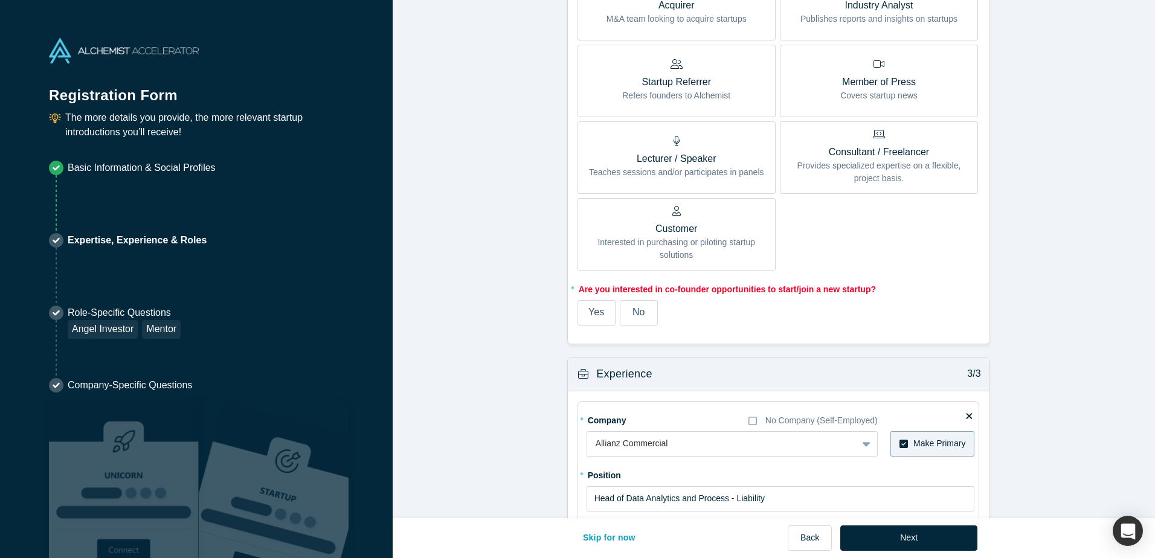
click at [597, 315] on span "Yes" at bounding box center [597, 312] width 16 height 10
click at [0, 0] on input "Yes" at bounding box center [0, 0] width 0 height 0
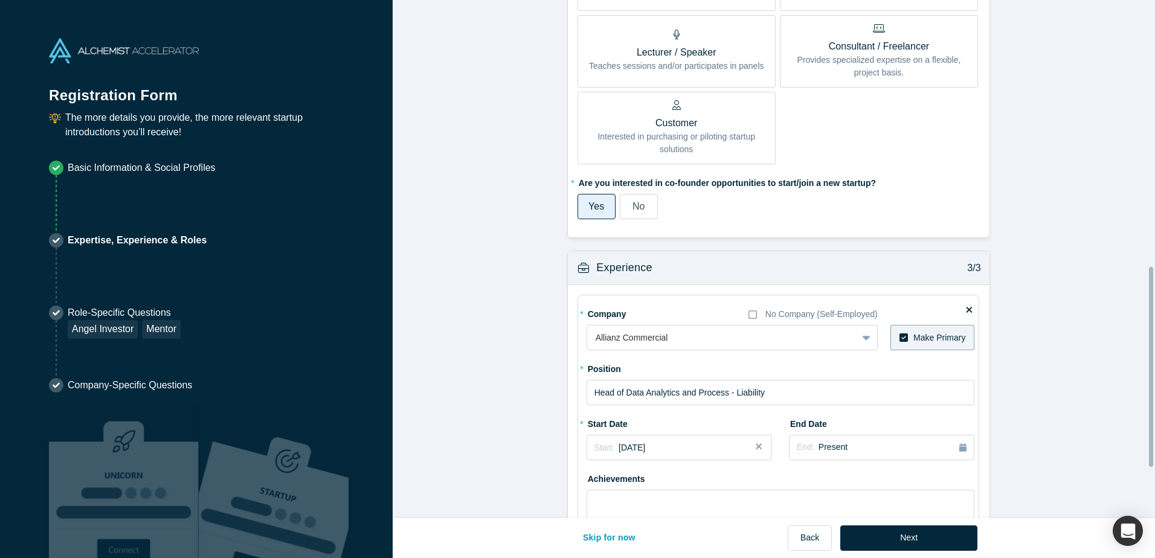
scroll to position [823, 0]
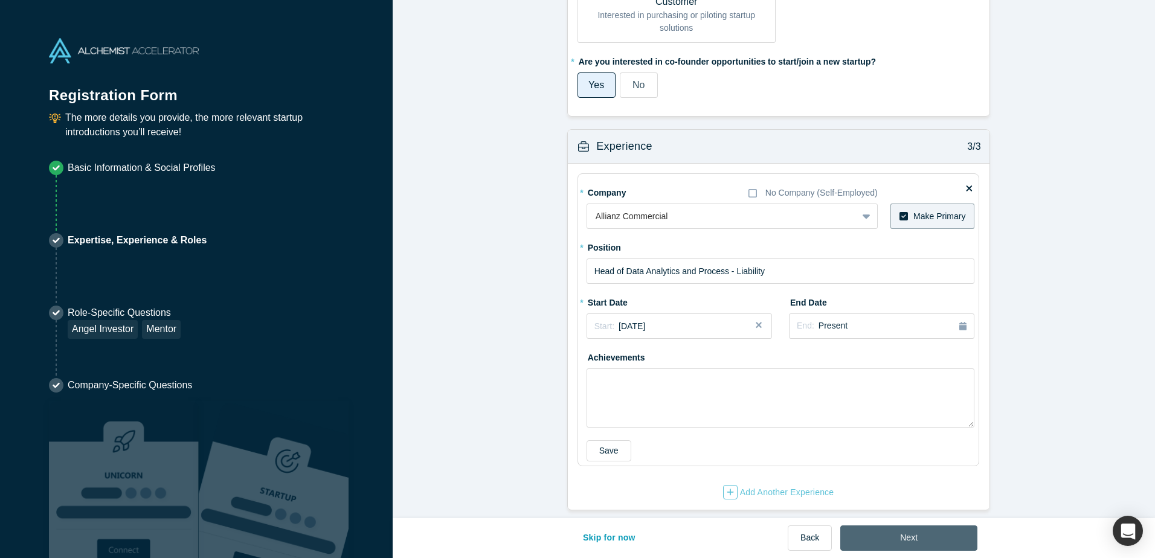
click at [890, 535] on button "Next" at bounding box center [909, 538] width 137 height 25
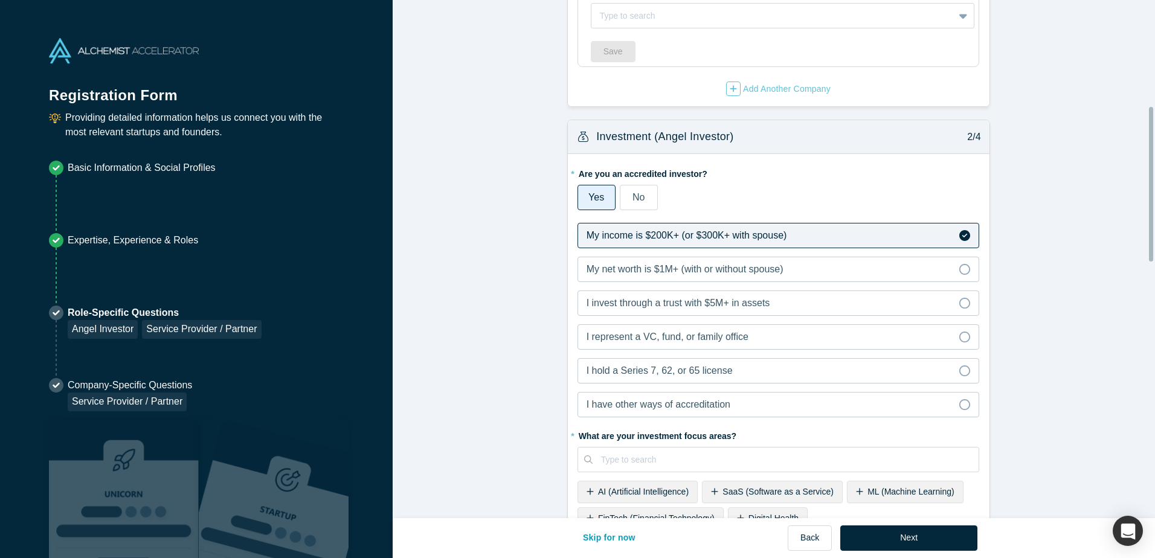
scroll to position [0, 0]
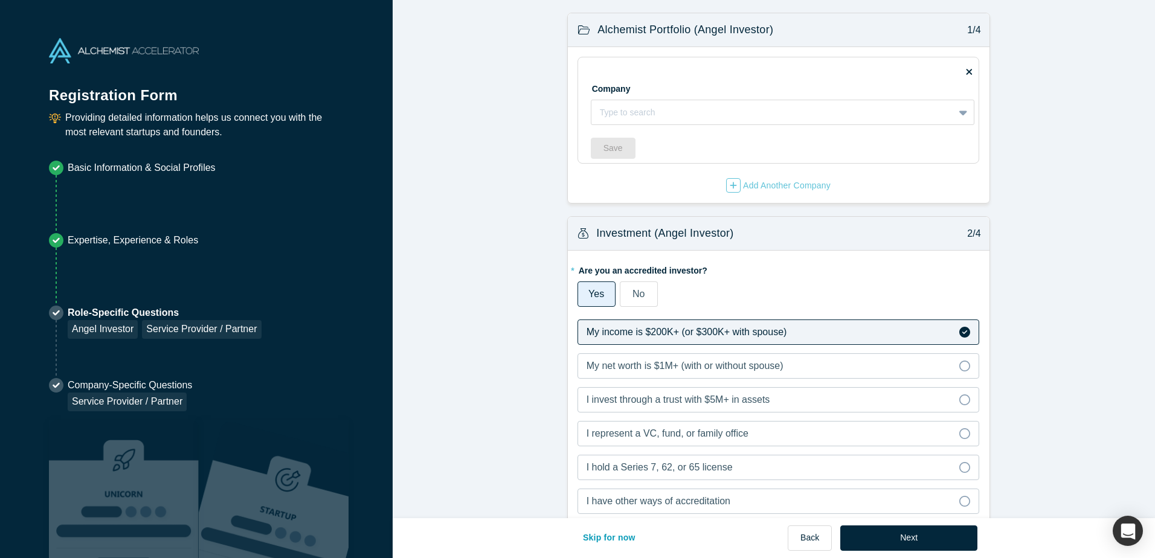
click at [124, 313] on p "Role-Specific Questions" at bounding box center [164, 313] width 193 height 15
click at [109, 239] on p "Expertise, Experience & Roles" at bounding box center [133, 240] width 131 height 15
click at [91, 241] on p "Expertise, Experience & Roles" at bounding box center [133, 240] width 131 height 15
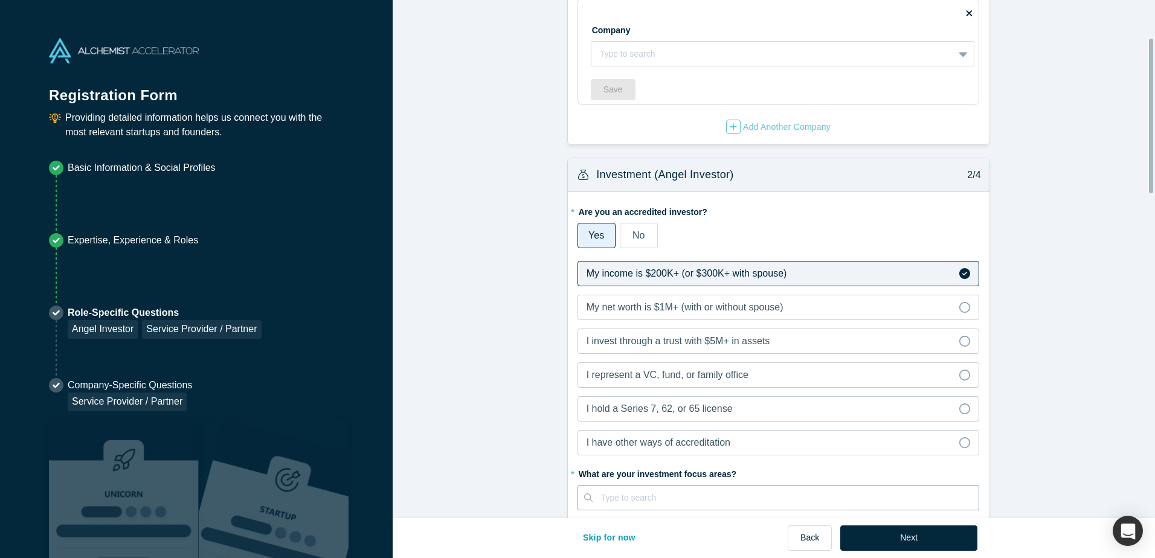
scroll to position [181, 0]
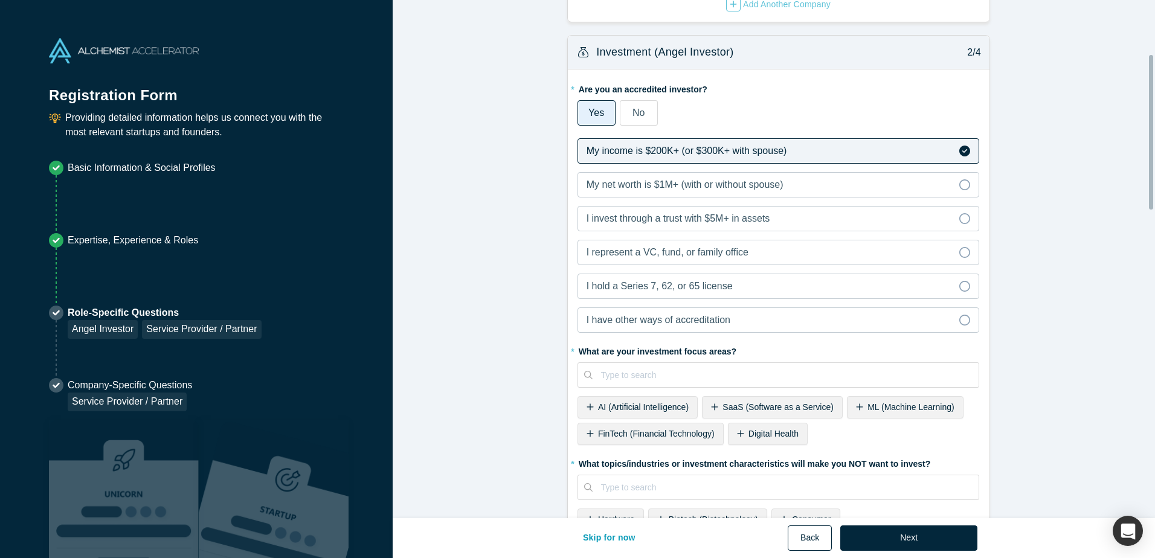
click at [795, 540] on button "Back" at bounding box center [810, 538] width 44 height 25
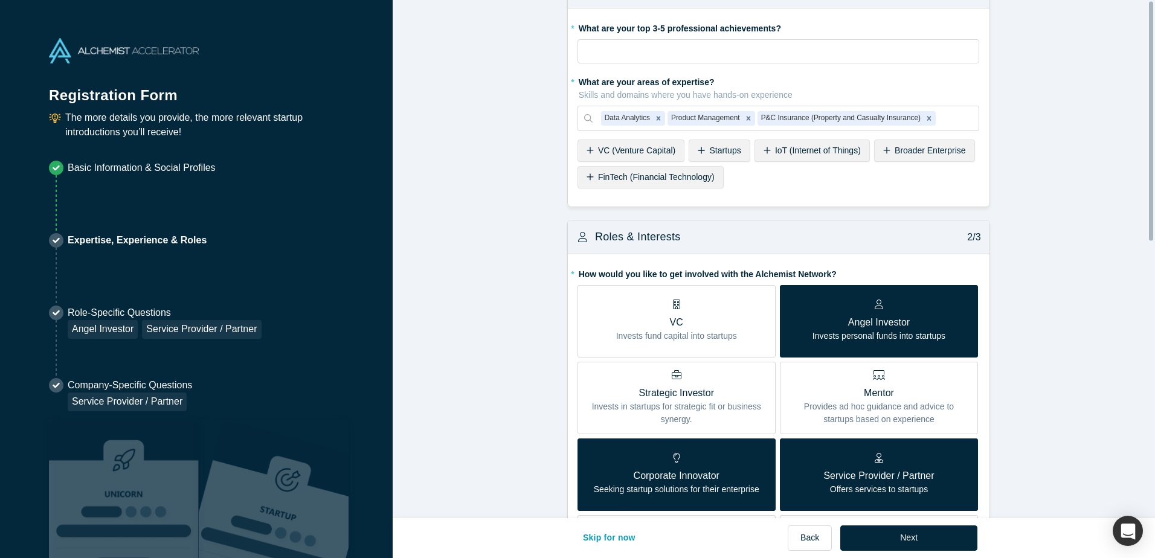
scroll to position [60, 0]
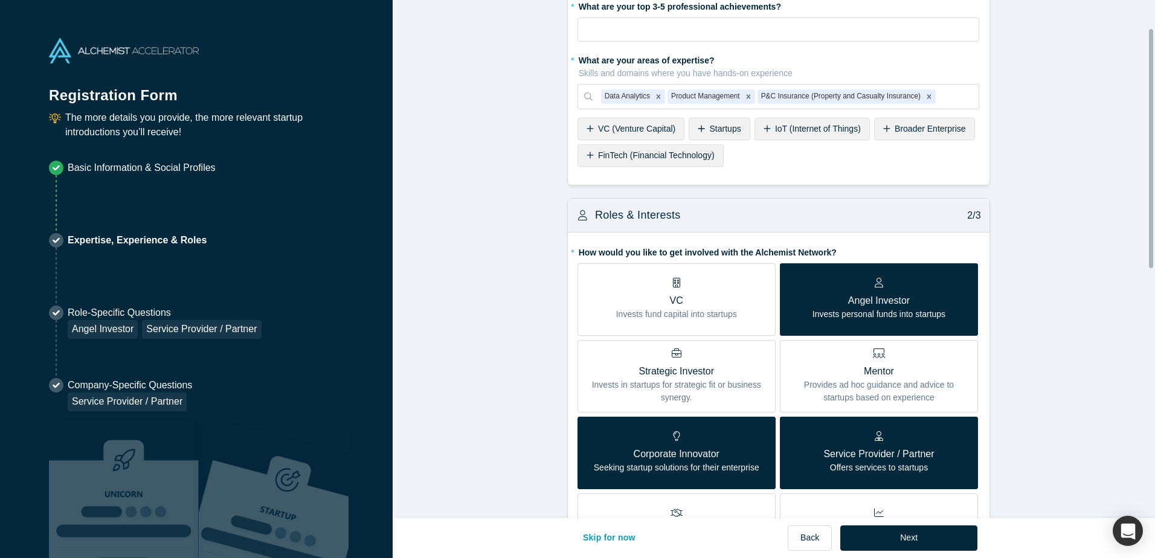
click at [846, 316] on p "Invests personal funds into startups" at bounding box center [879, 314] width 133 height 13
click at [0, 0] on input "Angel Investor Invests personal funds into startups" at bounding box center [0, 0] width 0 height 0
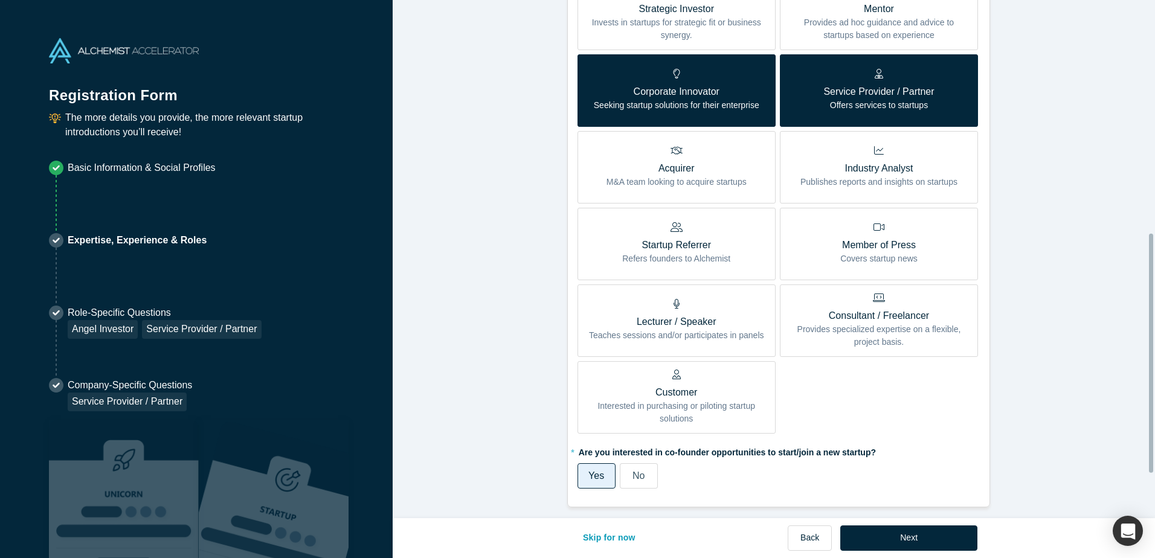
scroll to position [601, 0]
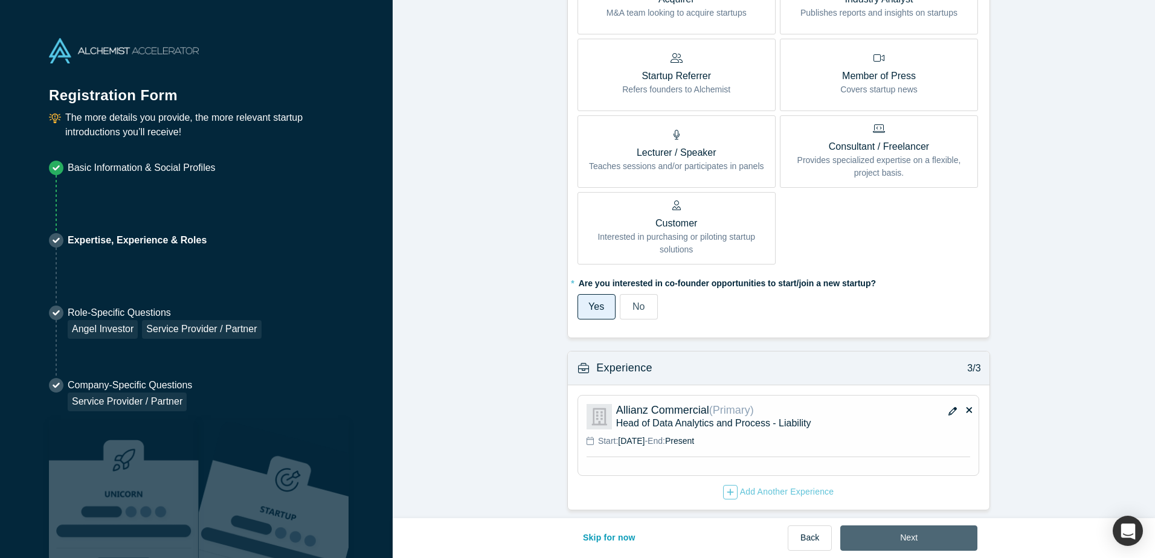
click at [916, 526] on button "Next" at bounding box center [909, 538] width 137 height 25
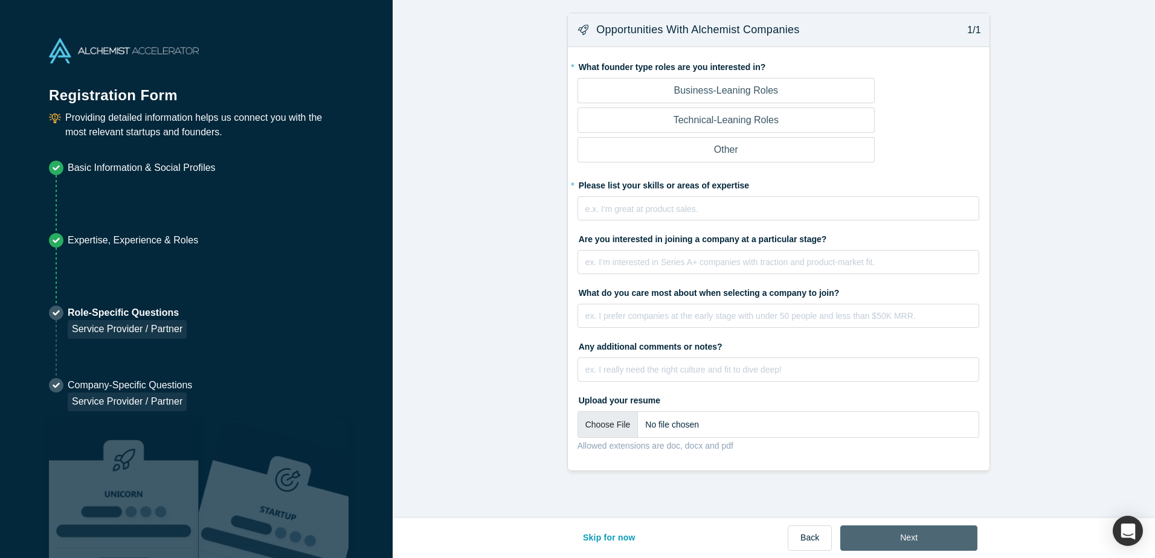
scroll to position [0, 0]
click at [738, 97] on p "Business-Leaning Roles" at bounding box center [726, 90] width 105 height 15
click at [0, 0] on input "Business-Leaning Roles" at bounding box center [0, 0] width 0 height 0
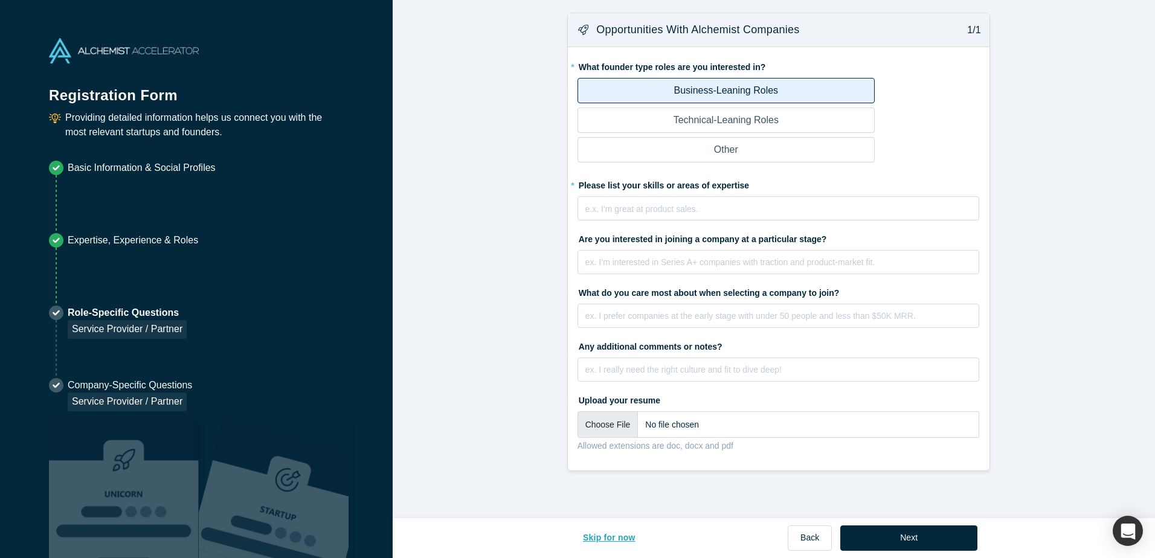
click at [622, 535] on button "Skip for now" at bounding box center [609, 538] width 78 height 25
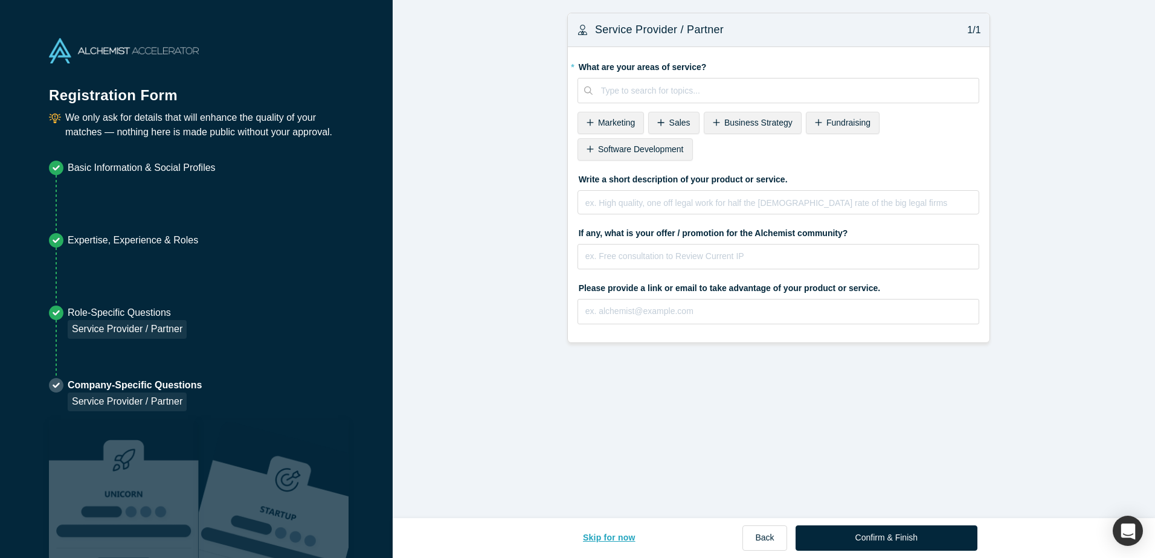
click at [625, 540] on button "Skip for now" at bounding box center [609, 538] width 78 height 25
click at [622, 539] on button "Skip for now" at bounding box center [609, 538] width 78 height 25
click at [873, 534] on button "Confirm & Finish" at bounding box center [887, 538] width 182 height 25
